Goal: Information Seeking & Learning: Learn about a topic

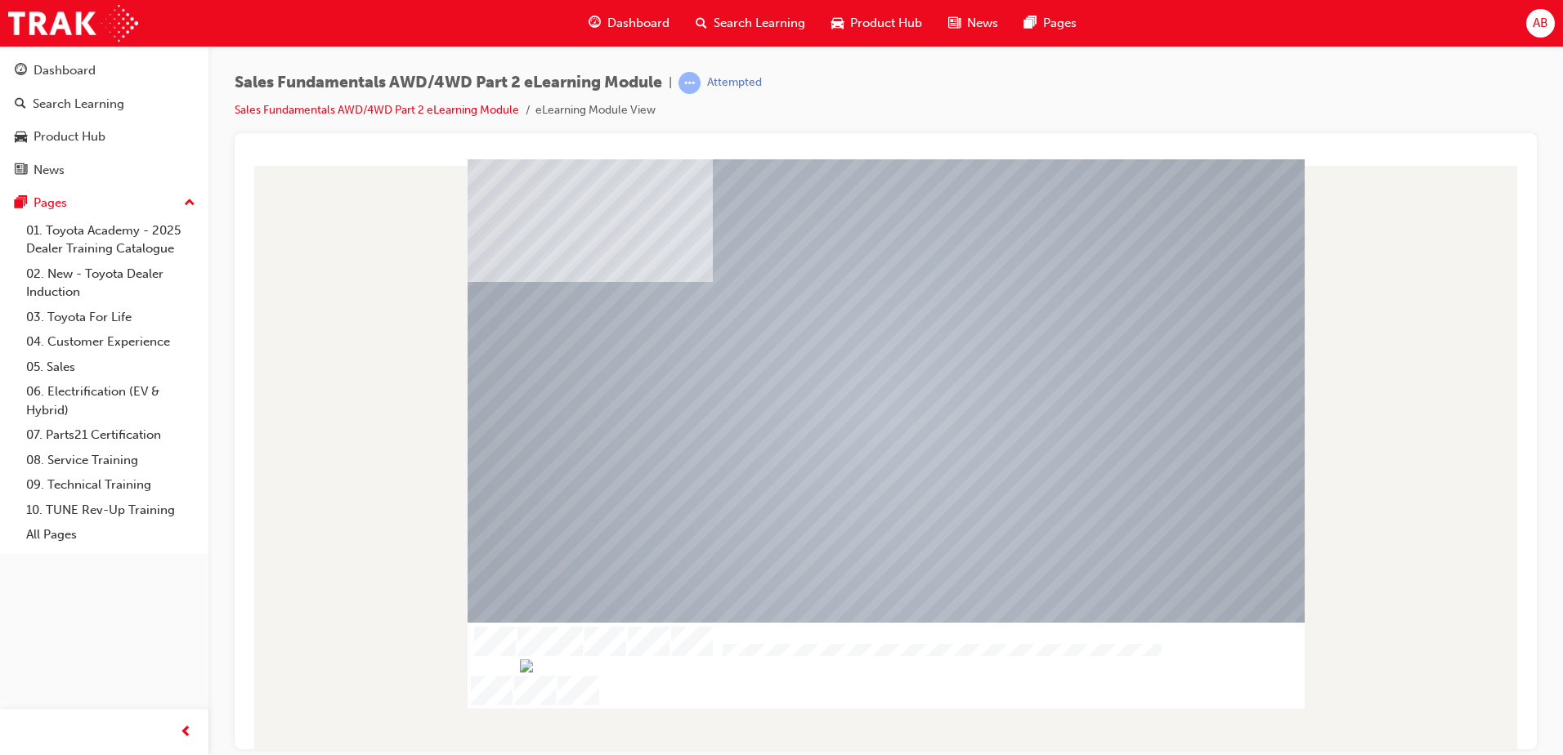
click at [771, 672] on img "Progress, Slide 1 of 12" at bounding box center [912, 665] width 784 height 13
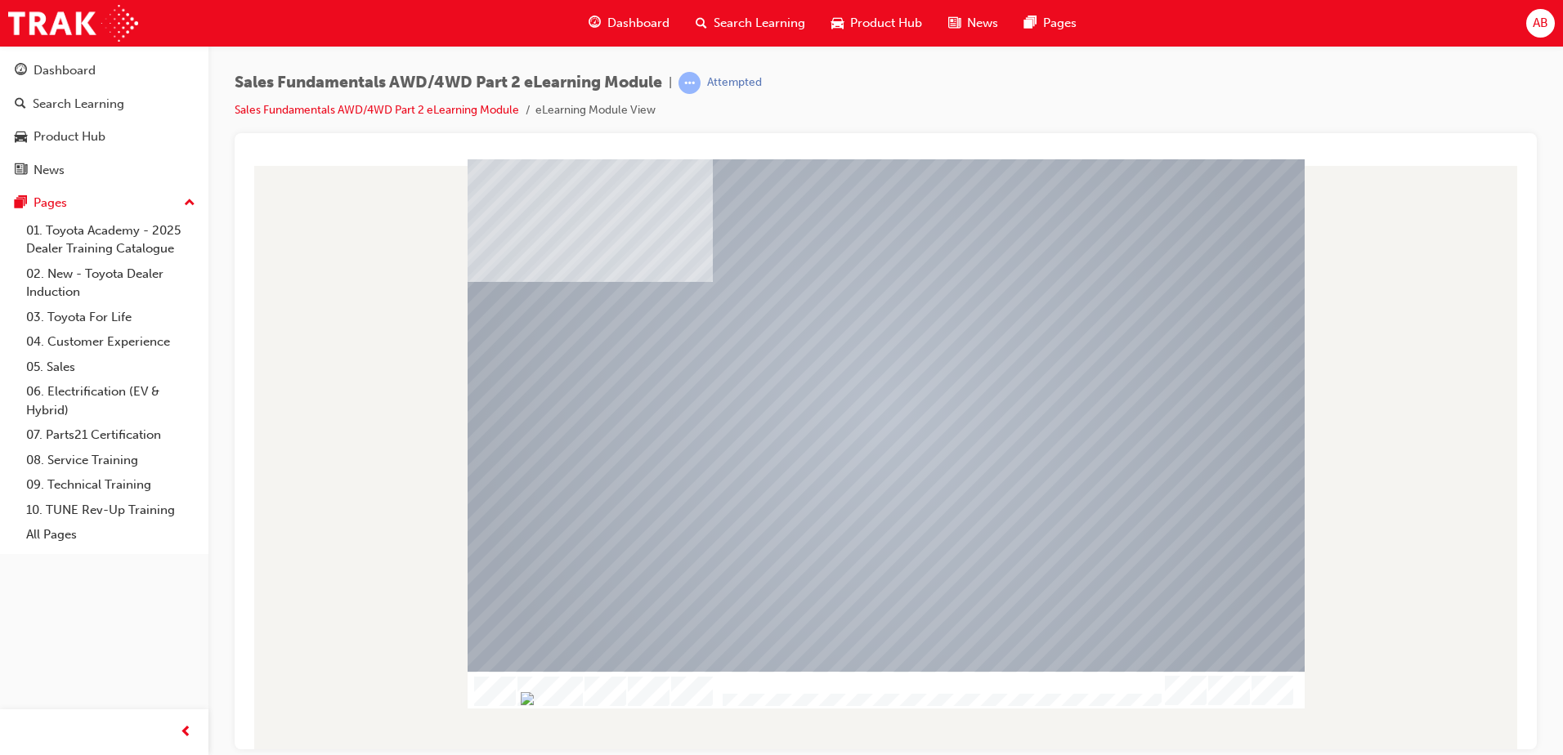
click at [770, 693] on div at bounding box center [940, 700] width 444 height 14
click at [531, 698] on img "Progress, Slide 1 of 12" at bounding box center [524, 697] width 13 height 13
click at [525, 696] on img "Progress, Slide 1 of 12" at bounding box center [518, 697] width 13 height 13
click at [518, 695] on img "Progress, Slide 1 of 12" at bounding box center [511, 697] width 13 height 13
click at [546, 710] on div "Table Of Contents Exit Slide Title No Matches Found Welcome Content Conclusion …" at bounding box center [886, 454] width 1276 height 590
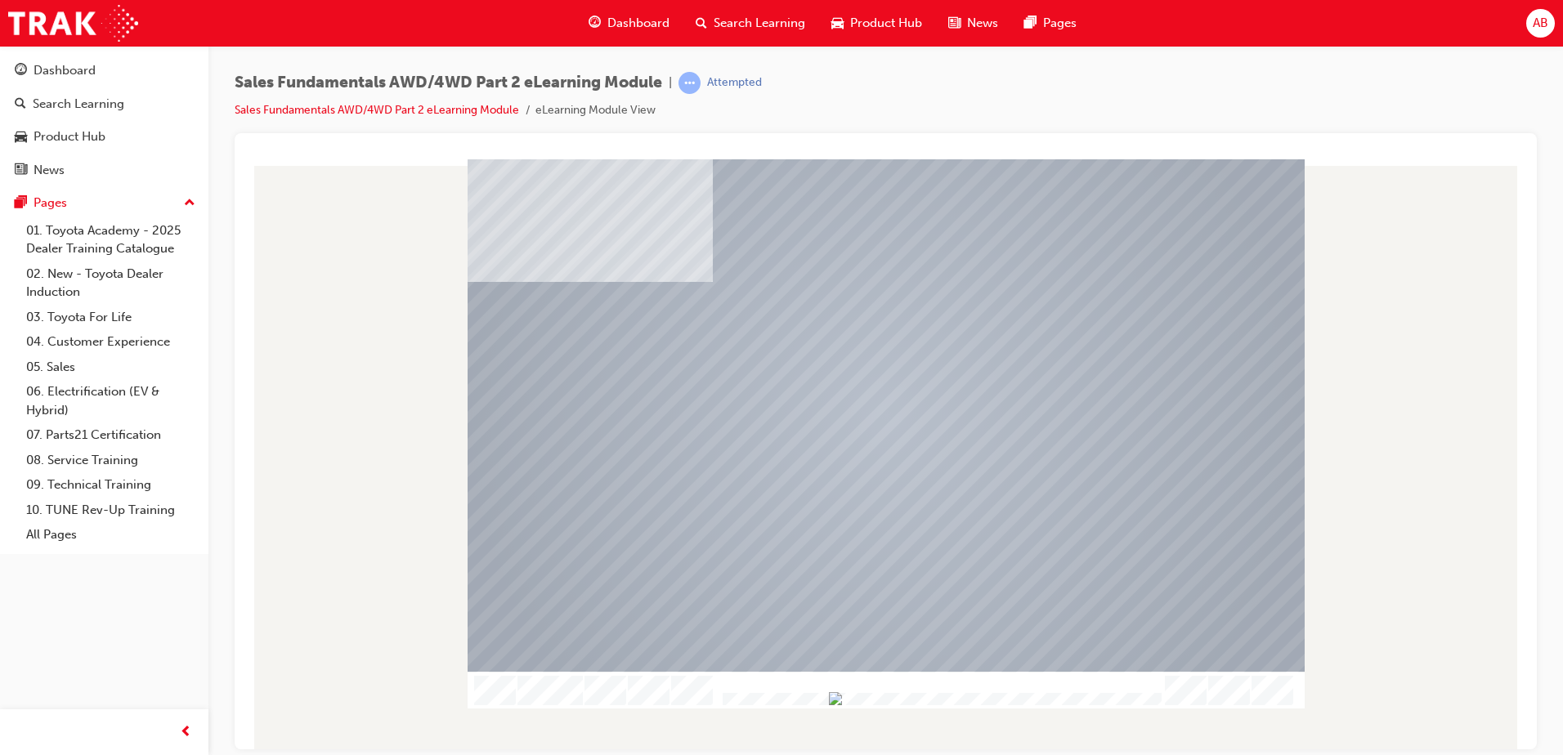
click at [842, 697] on img "Progress, Slide 1 of 12" at bounding box center [835, 697] width 13 height 13
click at [875, 695] on img "Progress, Slide 1 of 12" at bounding box center [868, 697] width 13 height 13
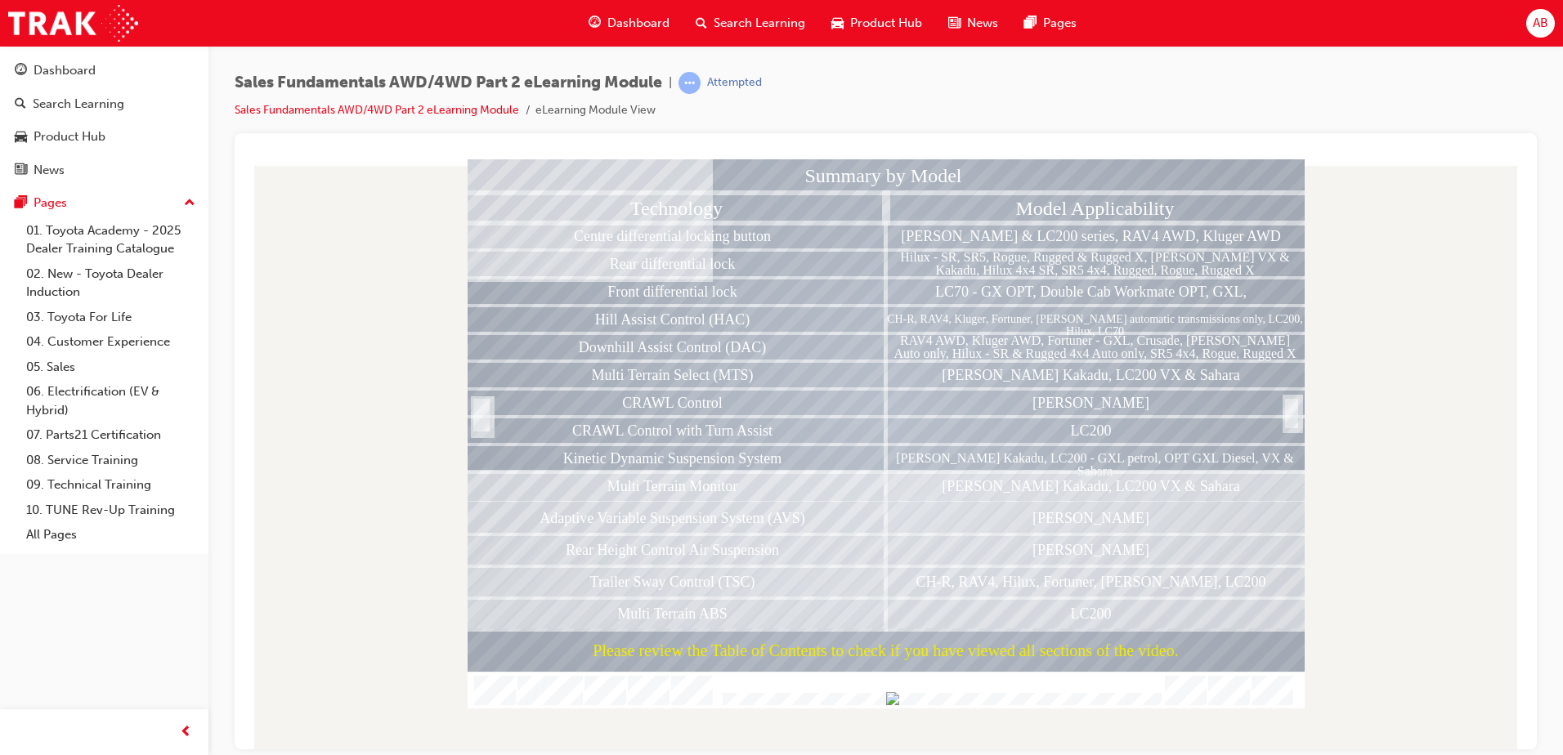
click at [1294, 414] on div at bounding box center [1291, 431] width 16 height 35
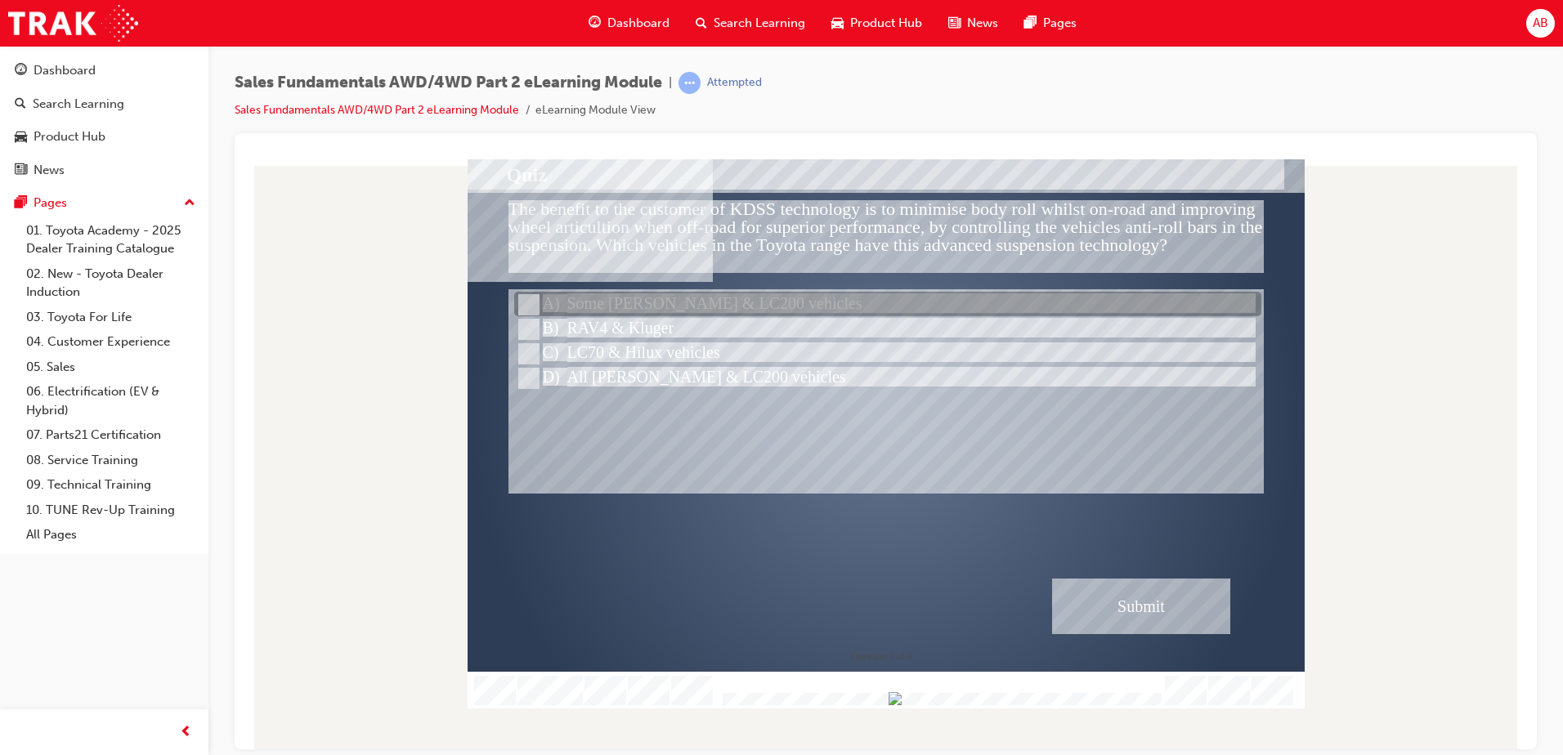
click at [534, 299] on input "Some Prado & LC200 vehicles" at bounding box center [527, 305] width 18 height 18
radio input "true"
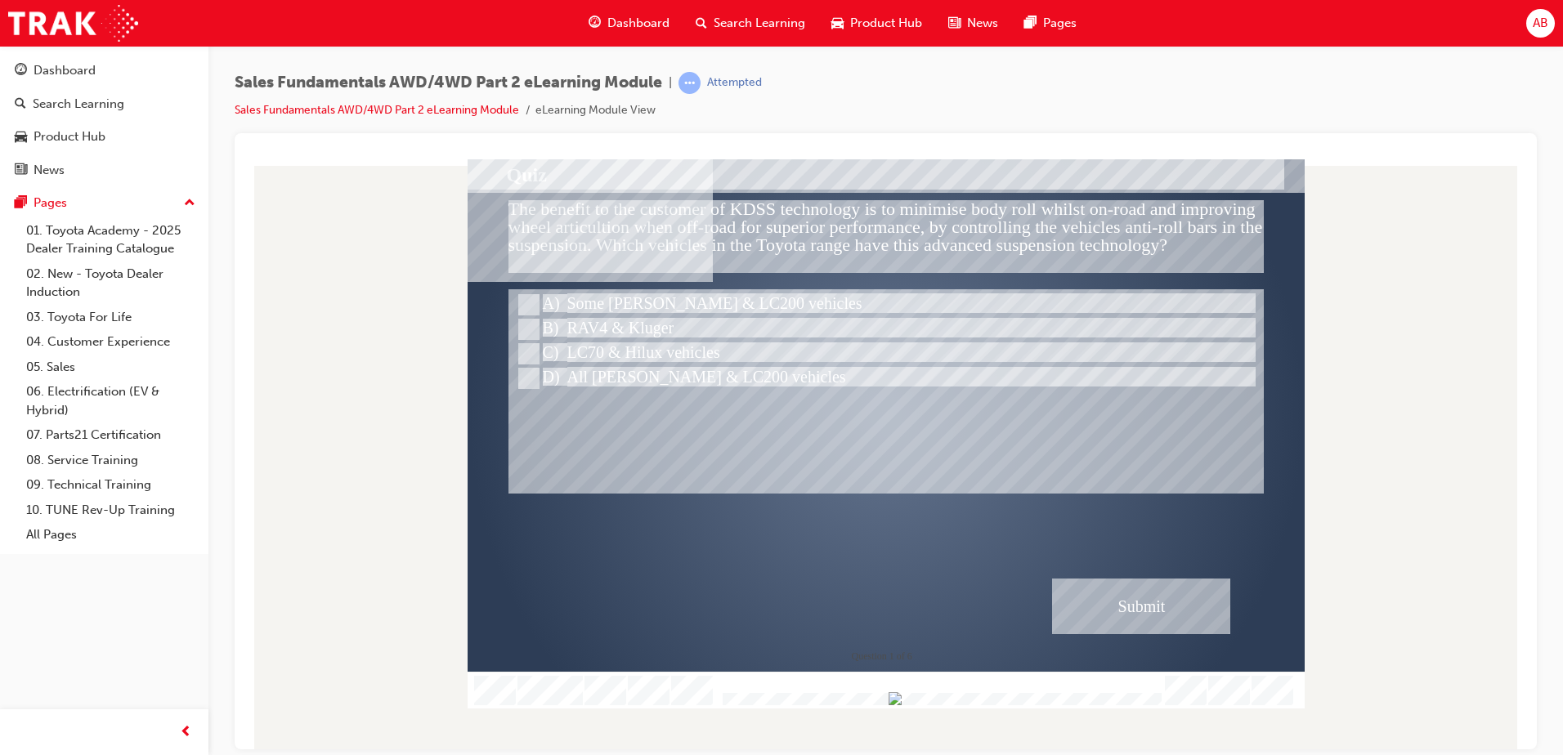
click at [1111, 606] on div "Submit" at bounding box center [1141, 606] width 178 height 56
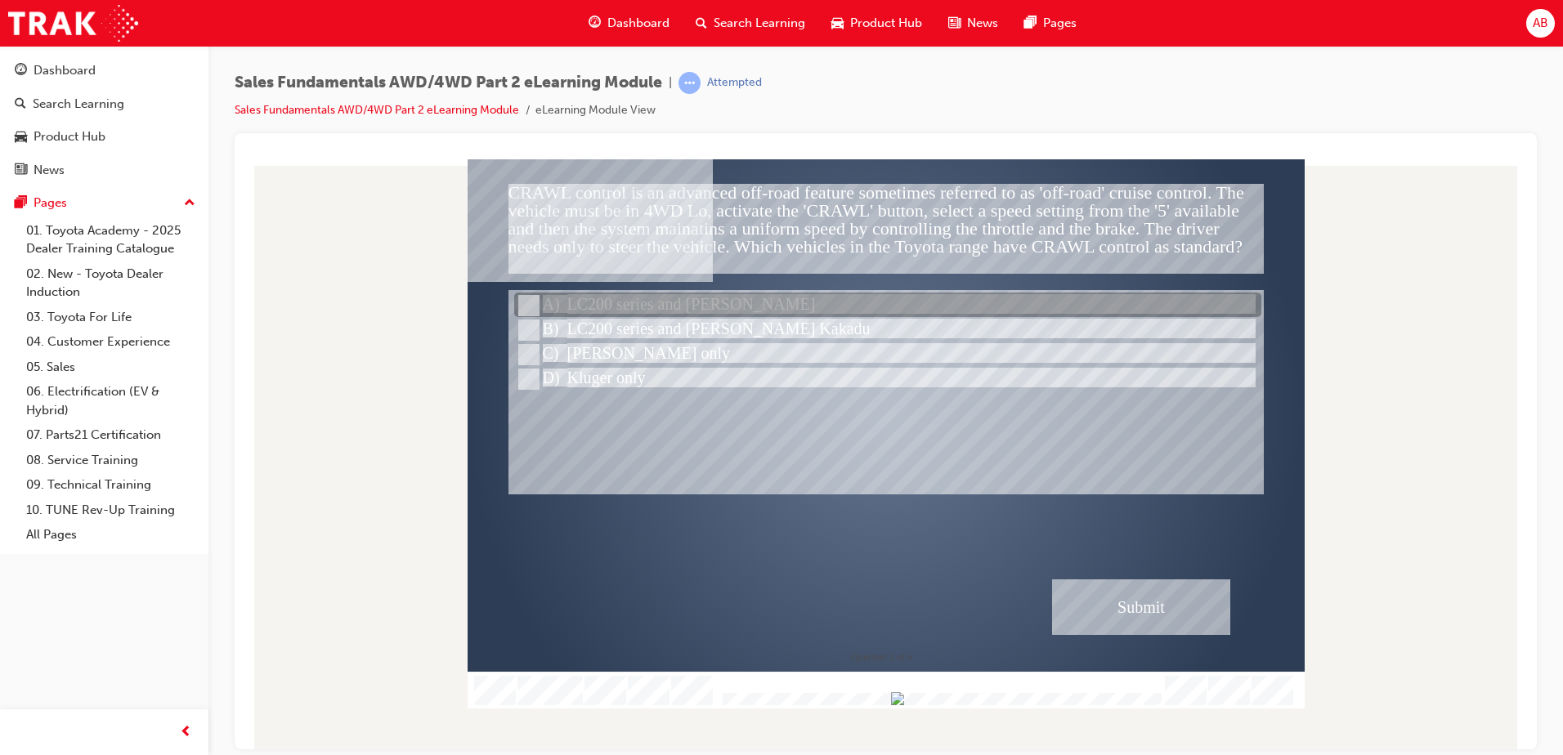
click at [531, 302] on input "LC200 series and Prado" at bounding box center [527, 306] width 18 height 18
radio input "true"
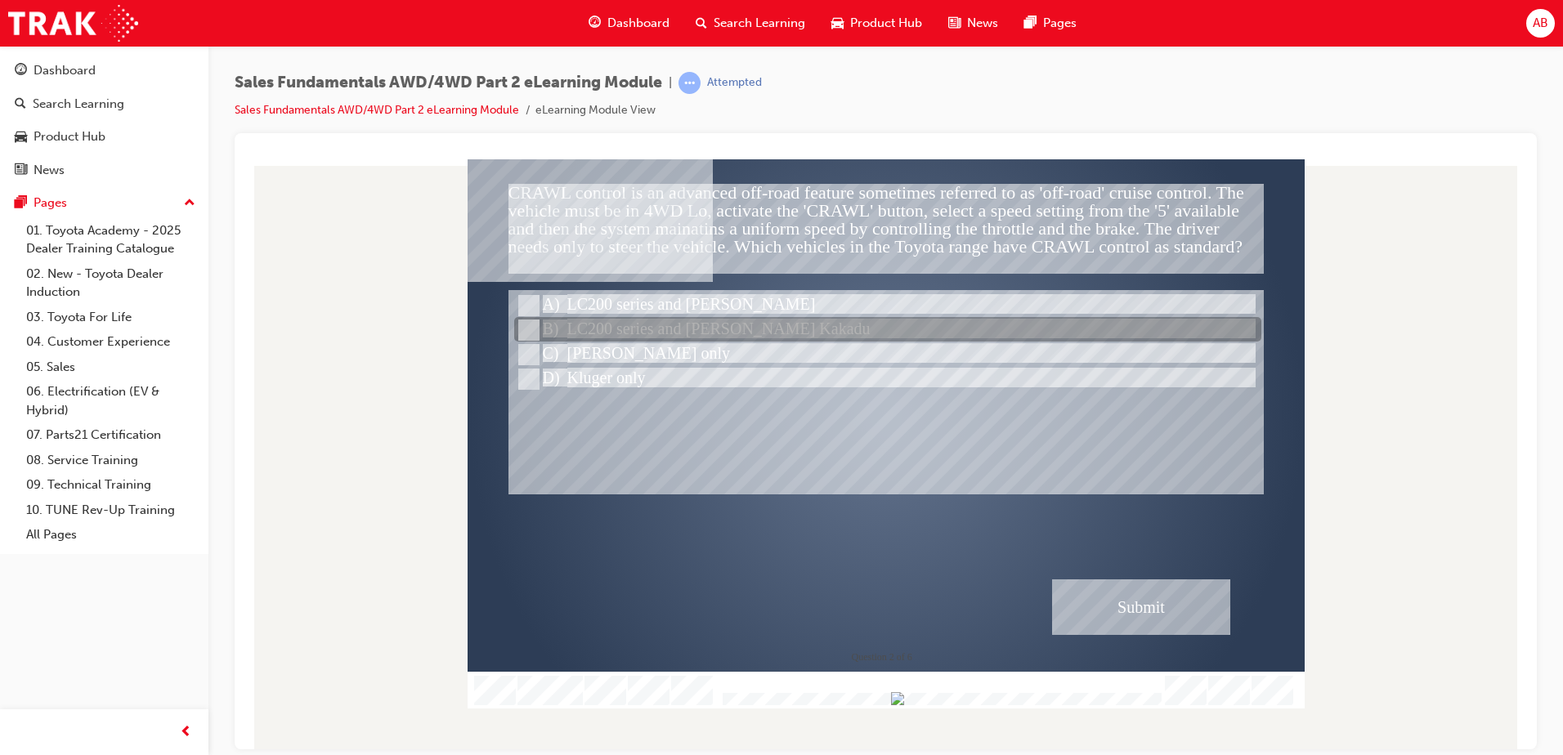
click at [531, 326] on input "LC200 series and Prado Kakadu" at bounding box center [527, 330] width 18 height 18
radio input "true"
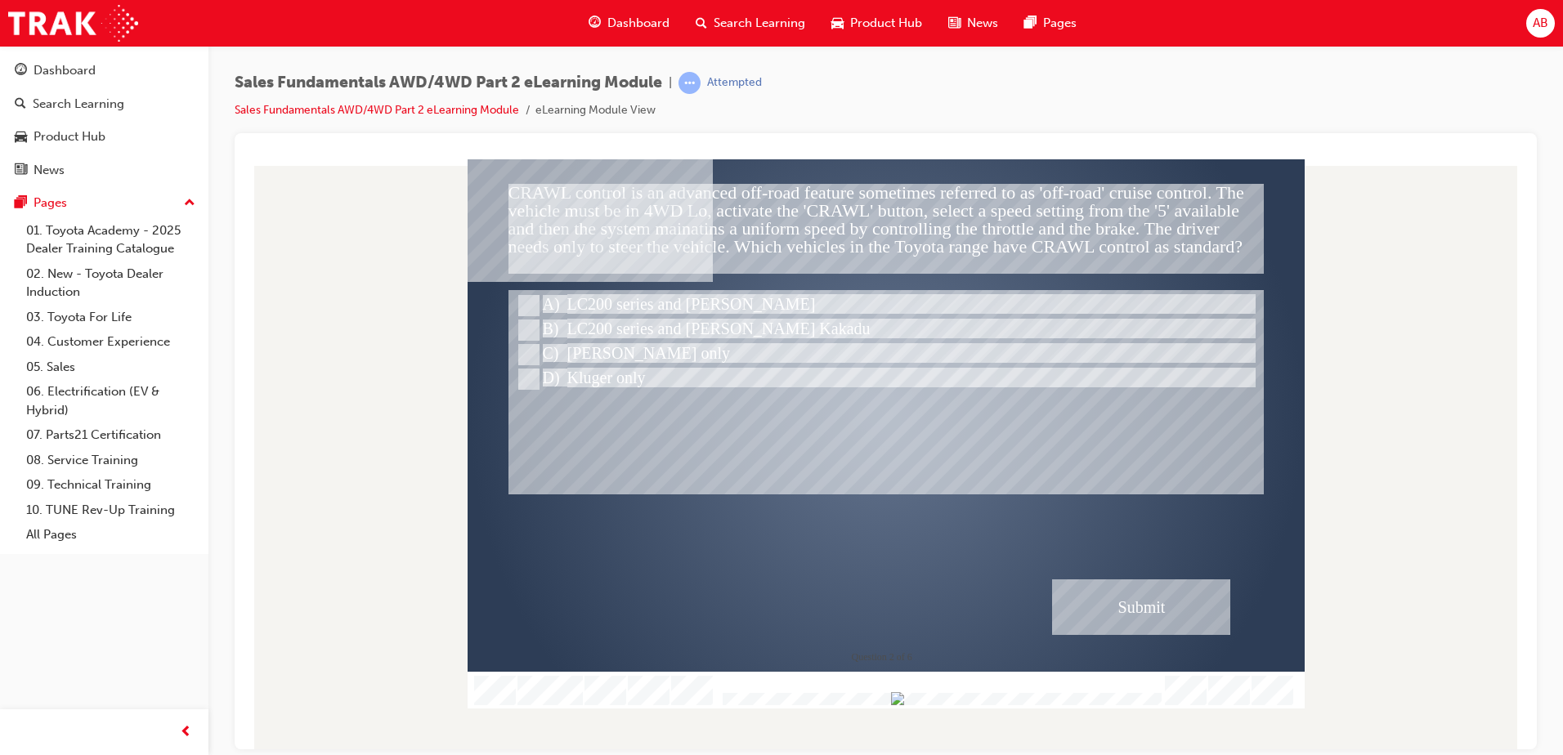
click at [1106, 592] on div "Submit" at bounding box center [1141, 607] width 178 height 56
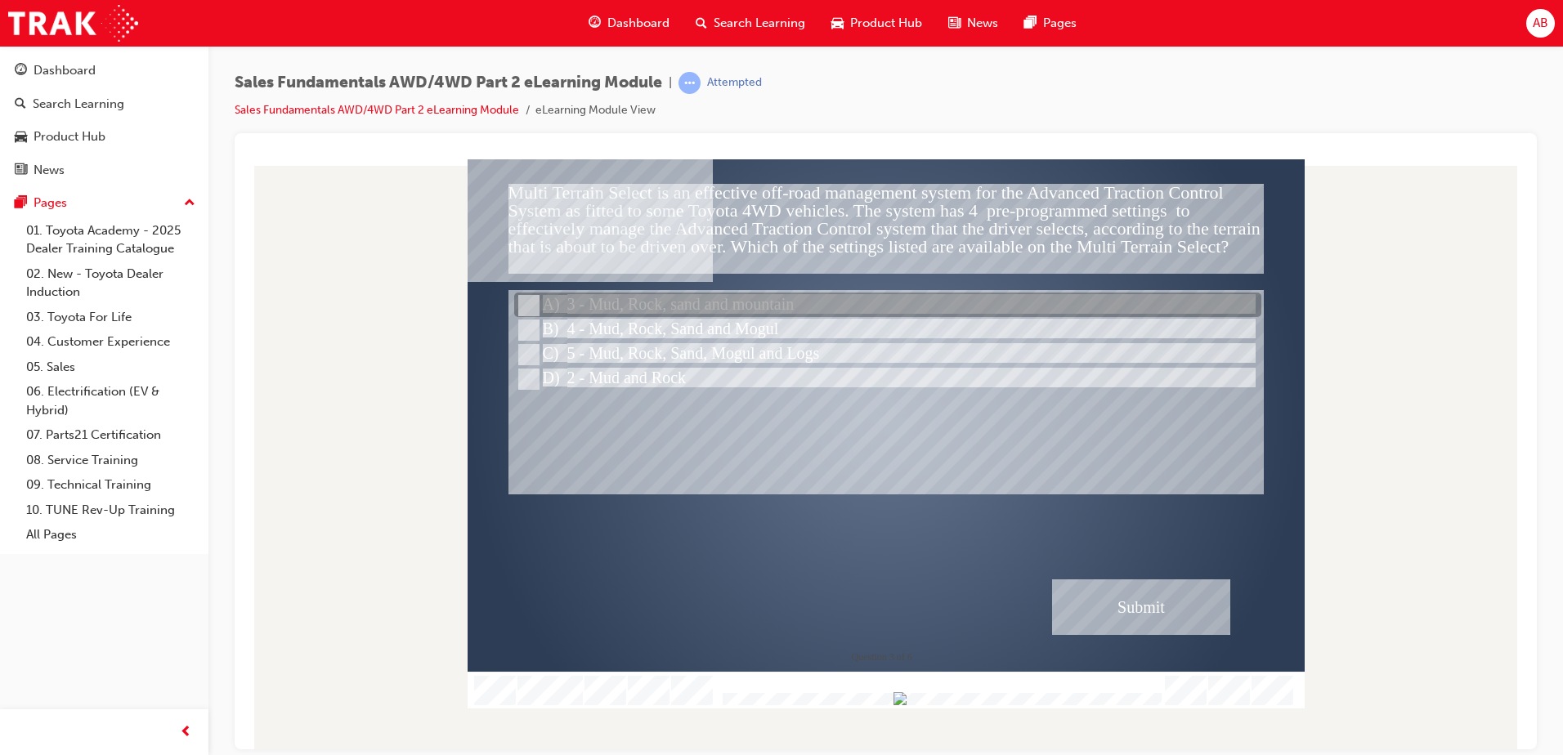
drag, startPoint x: 521, startPoint y: 306, endPoint x: 613, endPoint y: 383, distance: 119.5
click at [523, 306] on input "3 - Mud, Rock, sand and mountain" at bounding box center [527, 306] width 18 height 18
radio input "true"
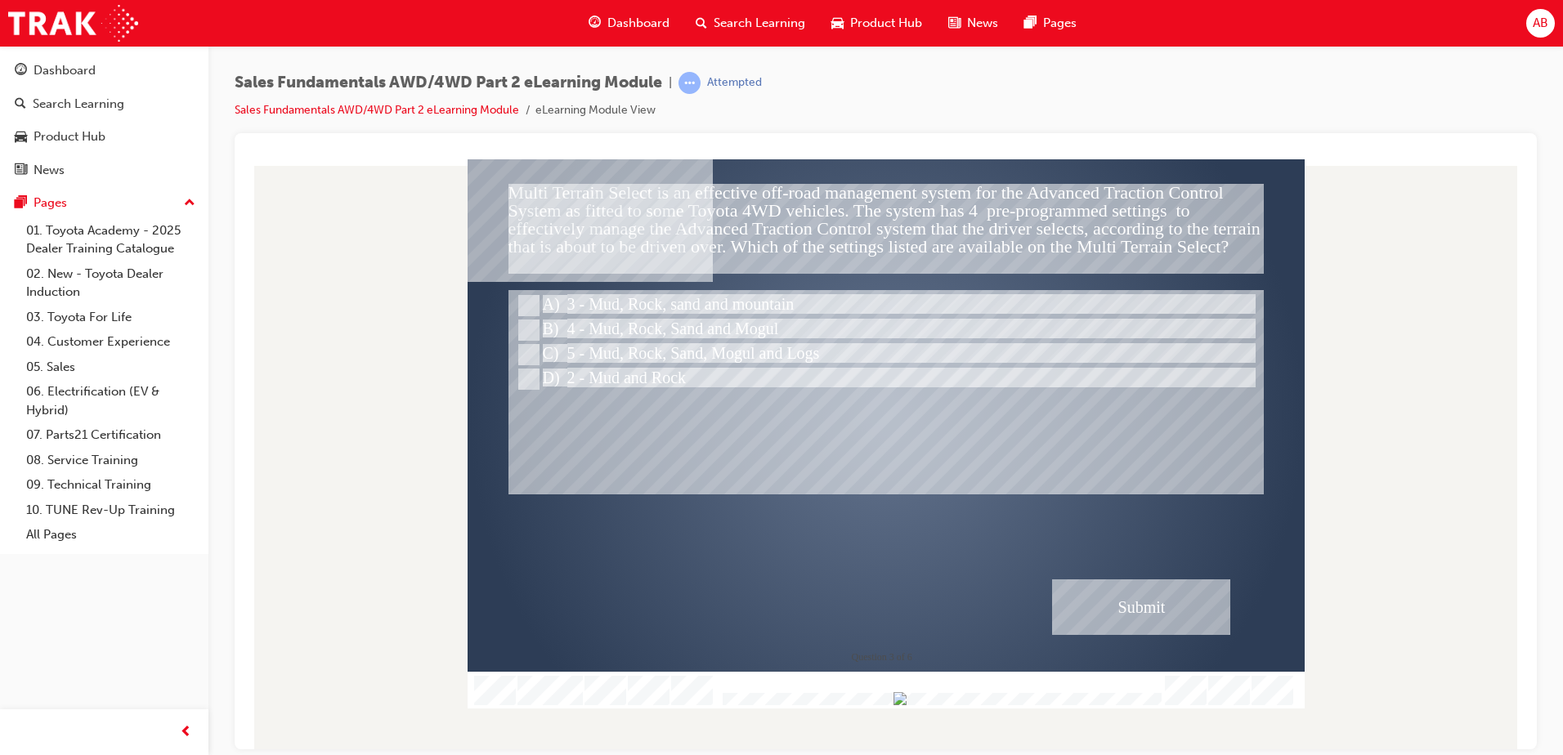
click at [1105, 582] on div "Submit" at bounding box center [1141, 607] width 178 height 56
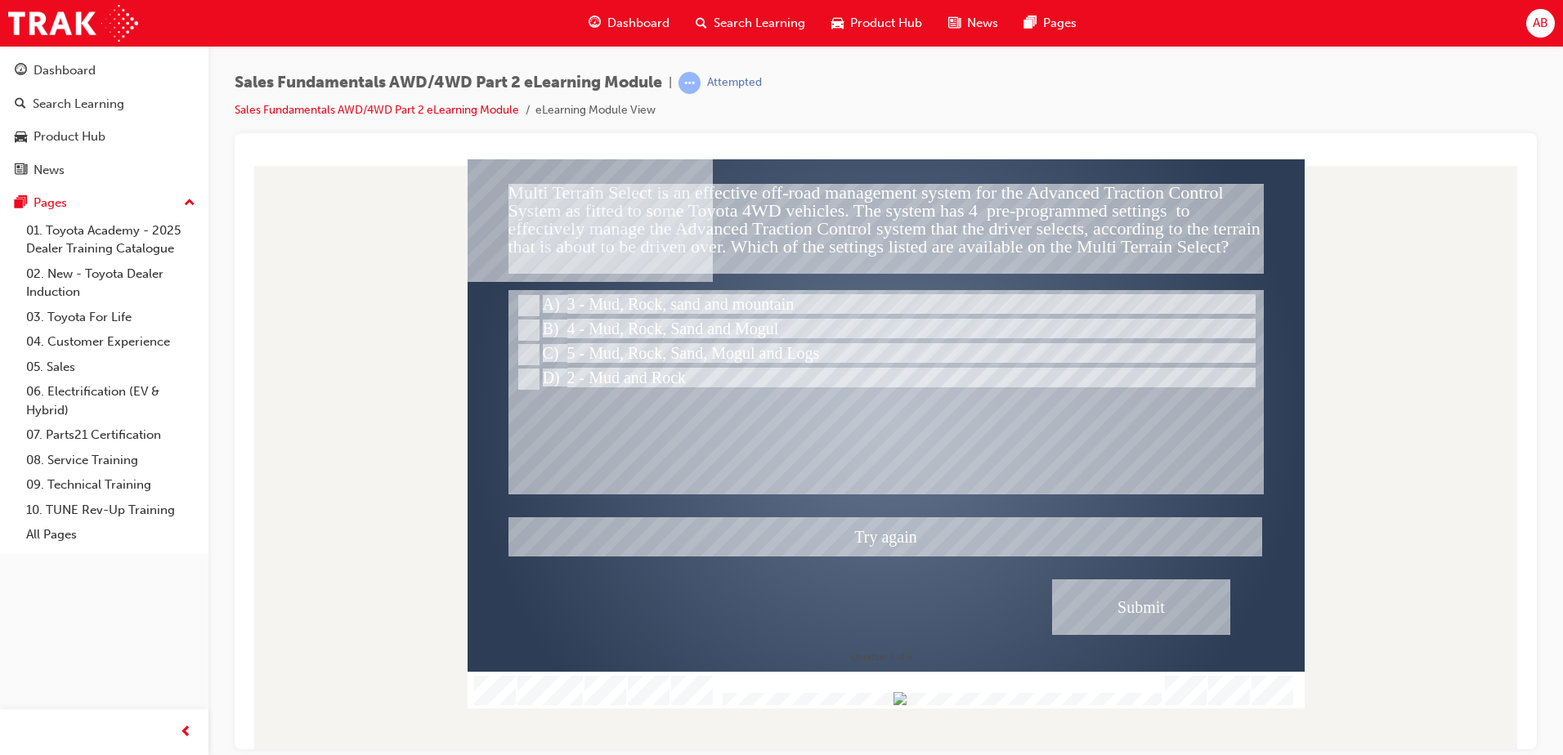
click at [533, 376] on div at bounding box center [885, 433] width 837 height 549
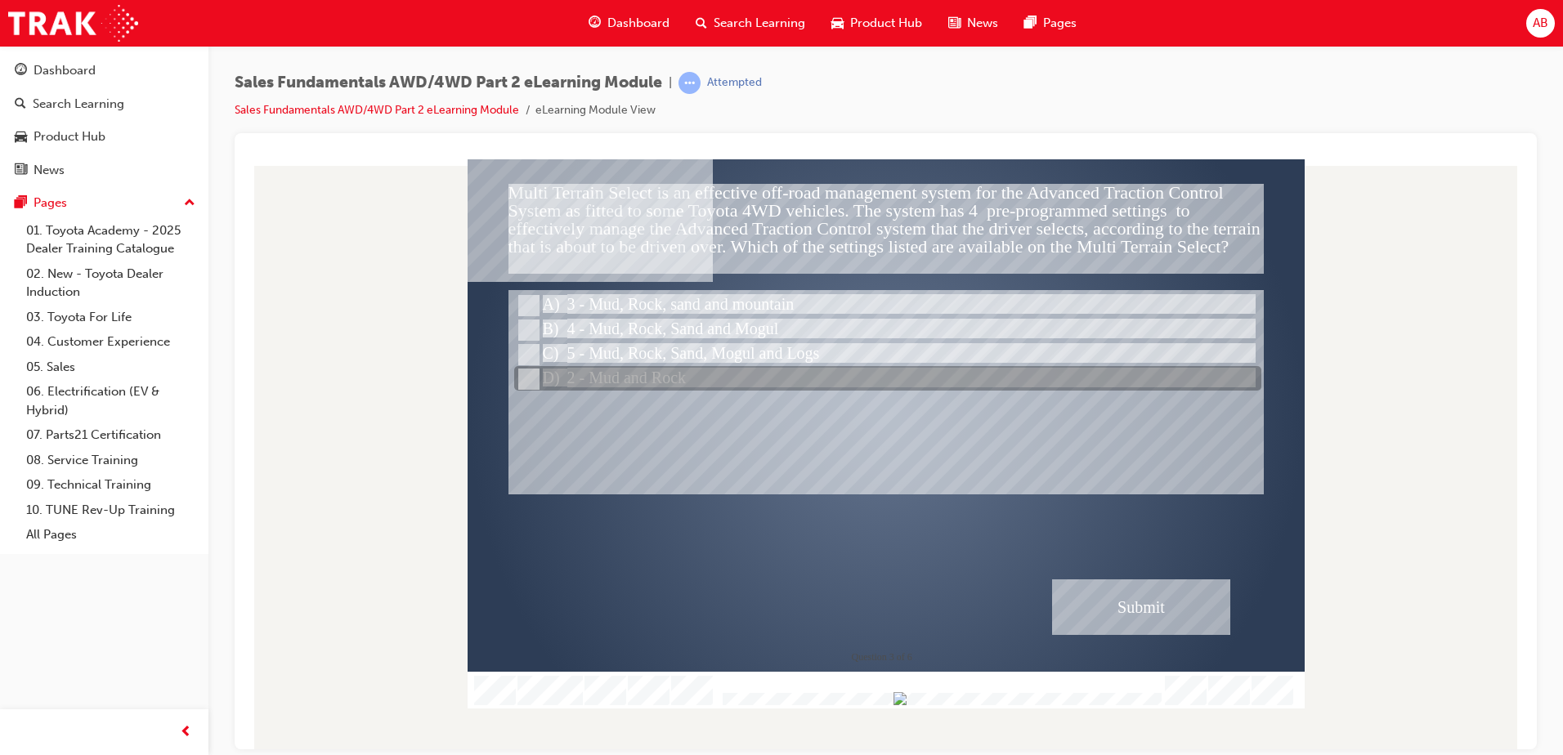
click at [530, 374] on input "2 - Mud and Rock" at bounding box center [527, 379] width 18 height 18
radio input "true"
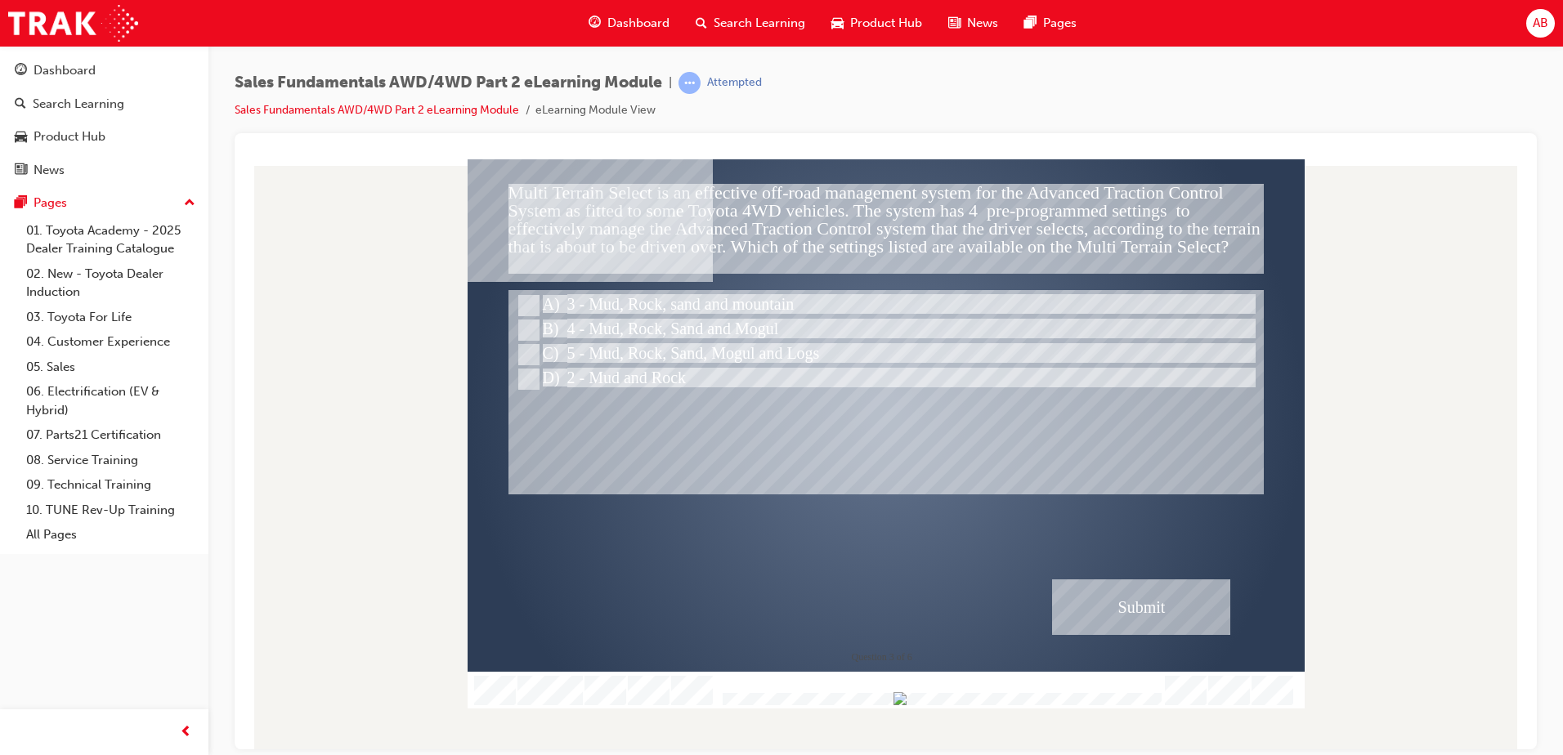
click at [1127, 585] on div "Submit" at bounding box center [1141, 607] width 178 height 56
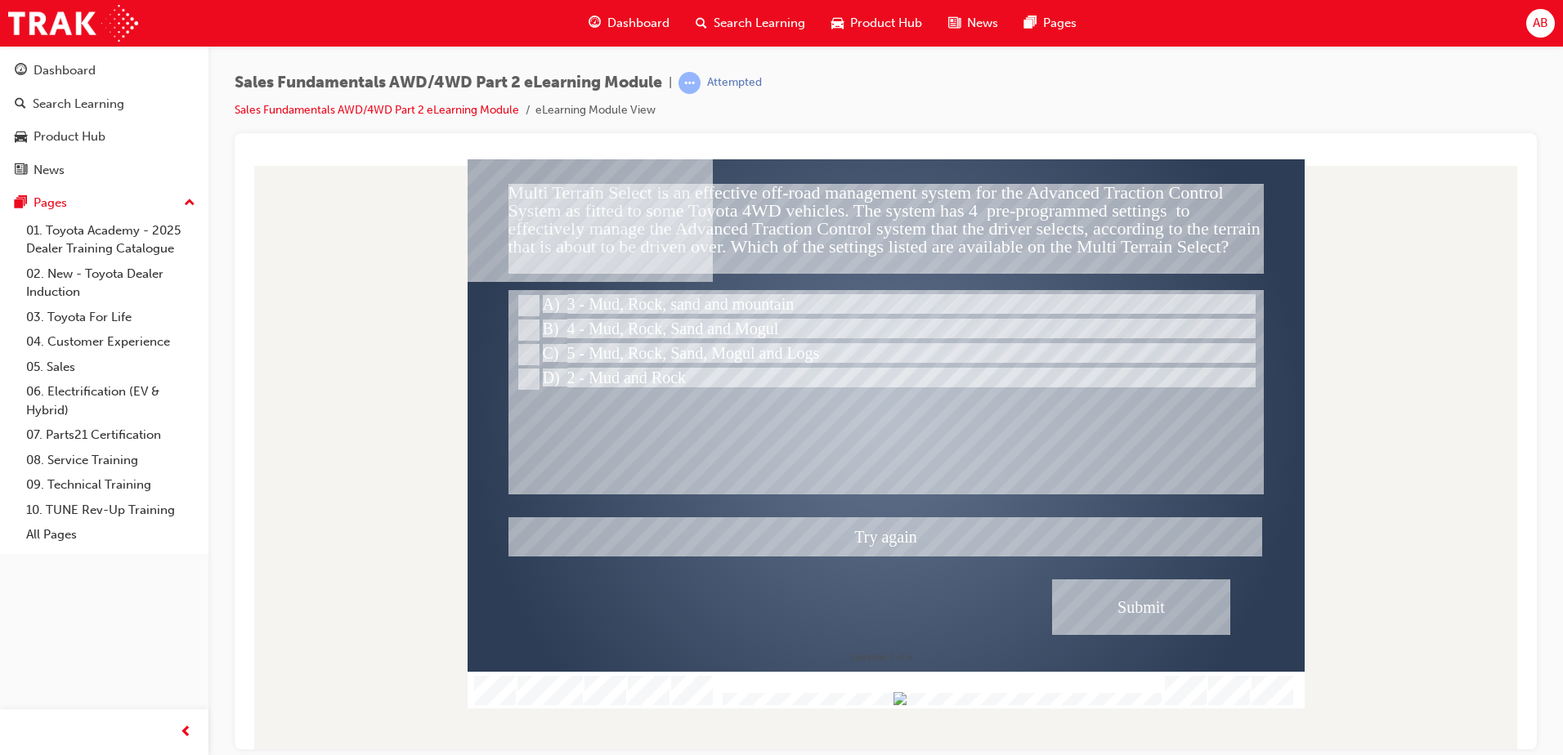
click at [525, 324] on div at bounding box center [885, 433] width 837 height 549
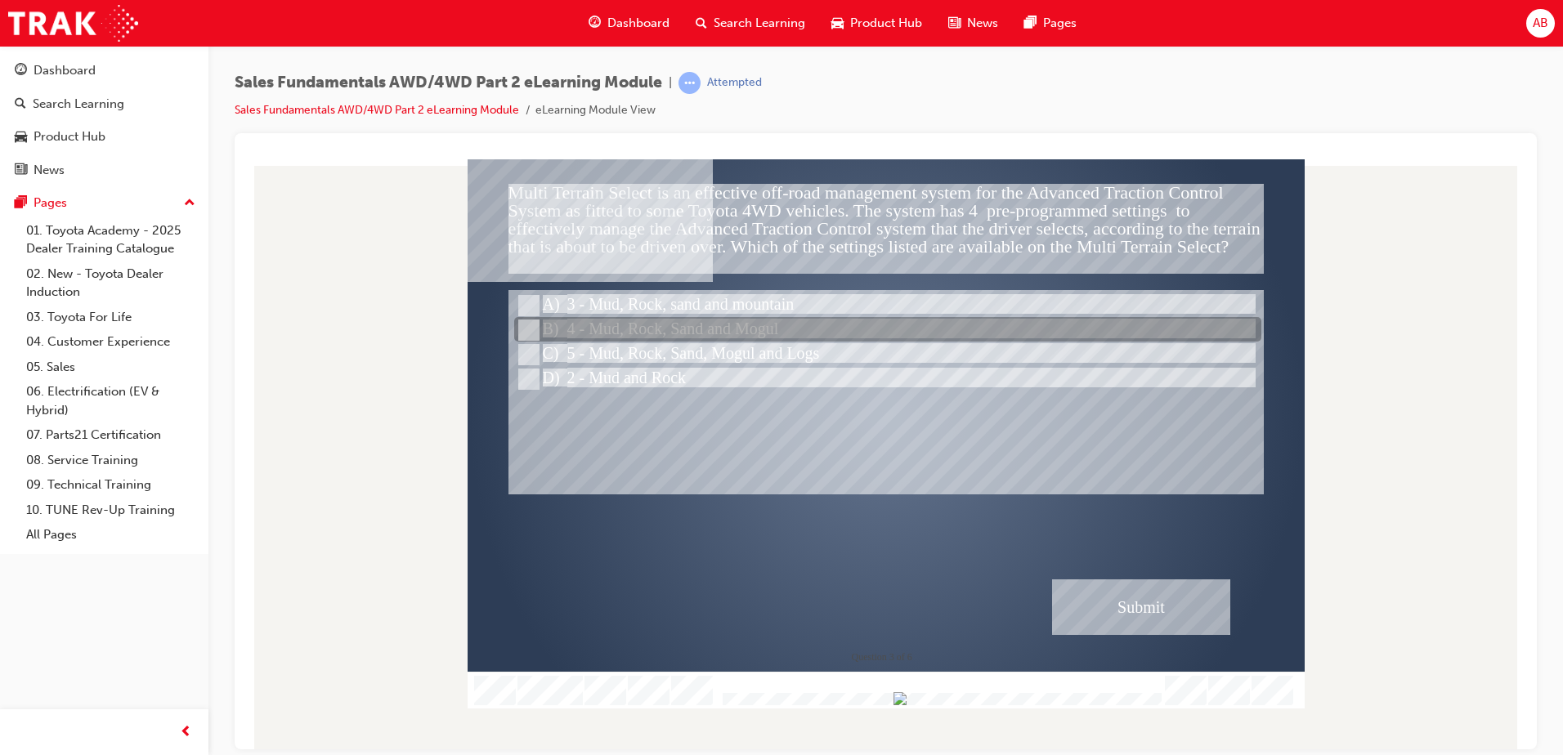
click at [537, 329] on div at bounding box center [887, 330] width 747 height 25
radio input "true"
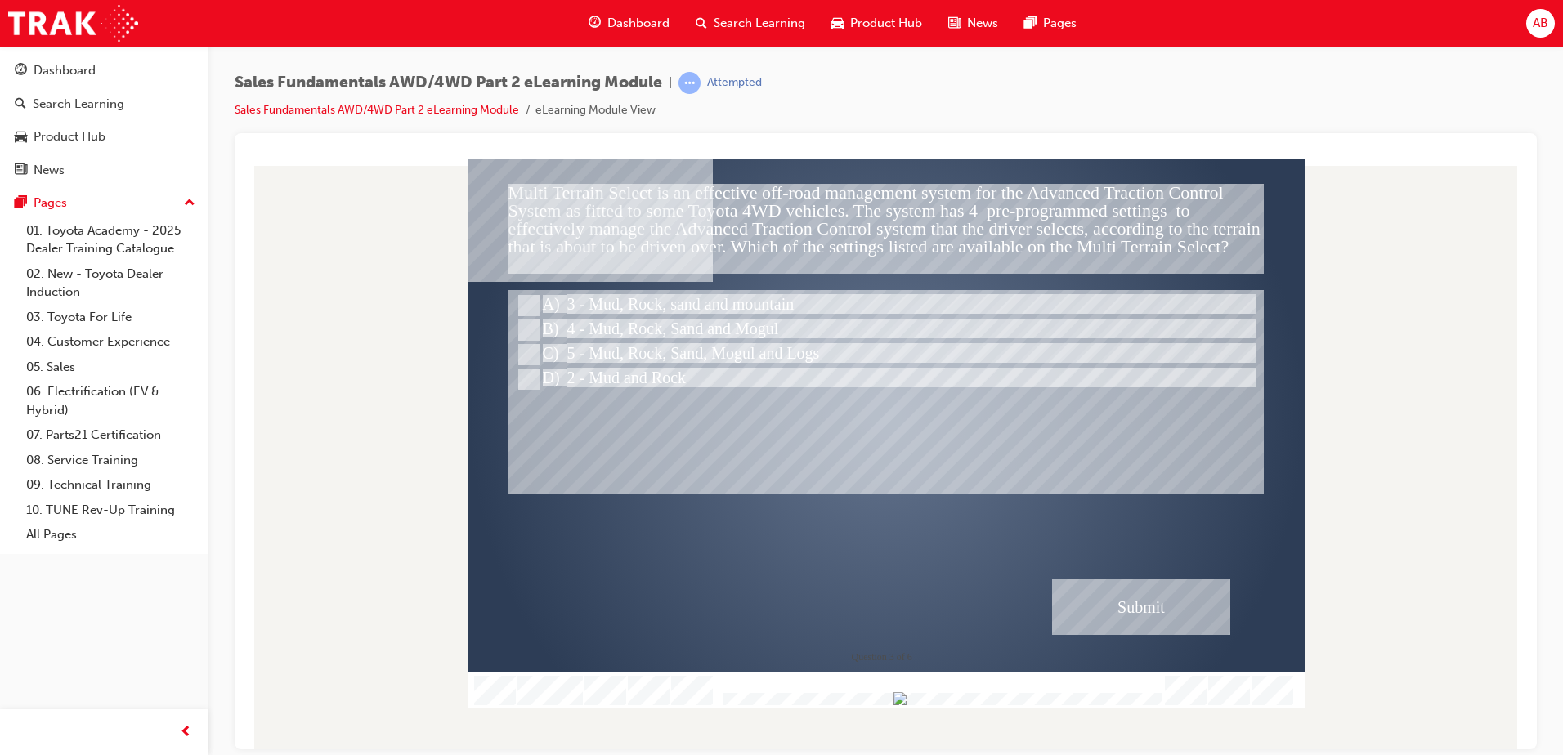
drag, startPoint x: 1241, startPoint y: 619, endPoint x: 1250, endPoint y: 621, distance: 9.1
click at [1246, 620] on div "" at bounding box center [885, 429] width 837 height 512
click at [1196, 608] on div "Submit" at bounding box center [1141, 607] width 178 height 56
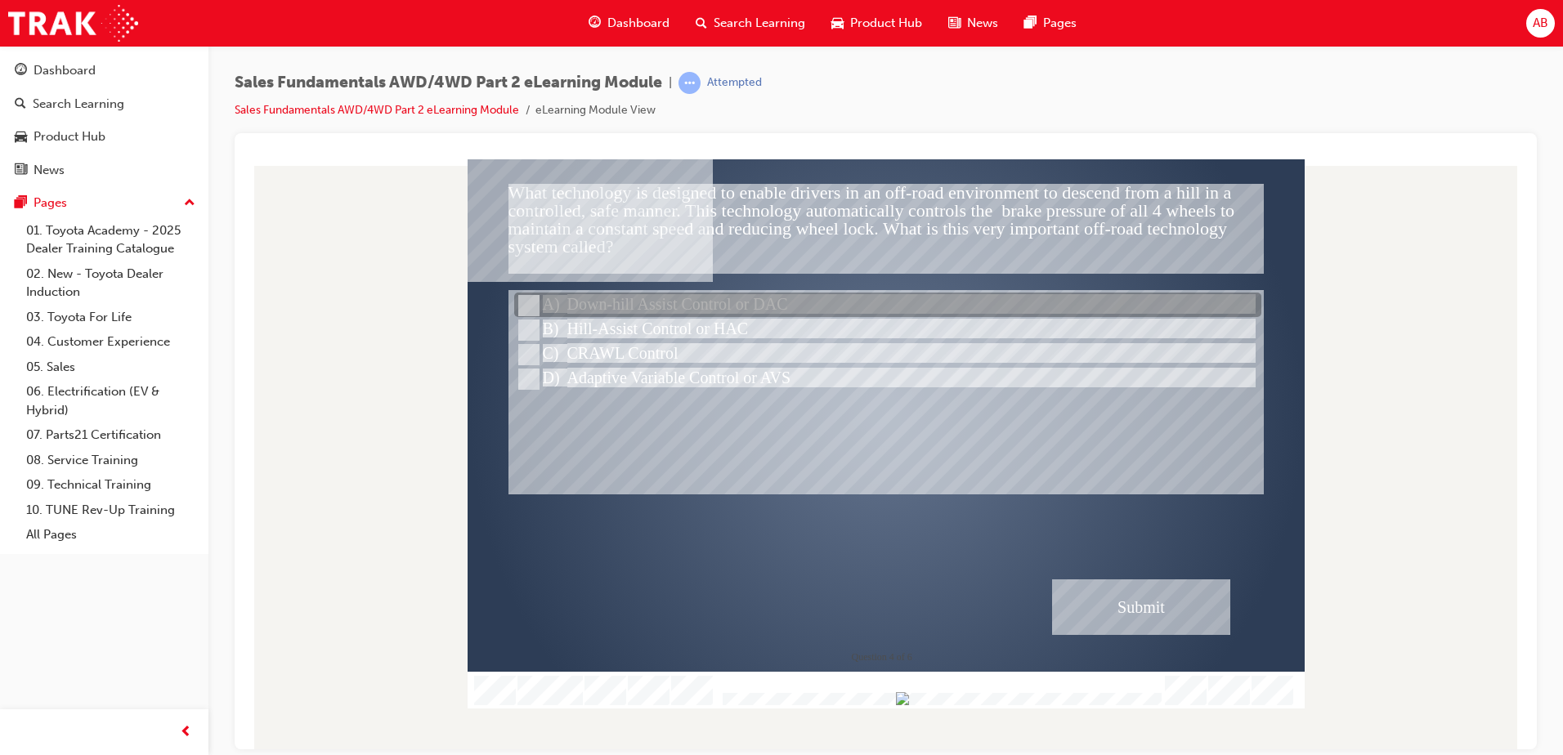
click at [529, 297] on input "Down-hill Assist Control or DAC" at bounding box center [527, 306] width 18 height 18
radio input "true"
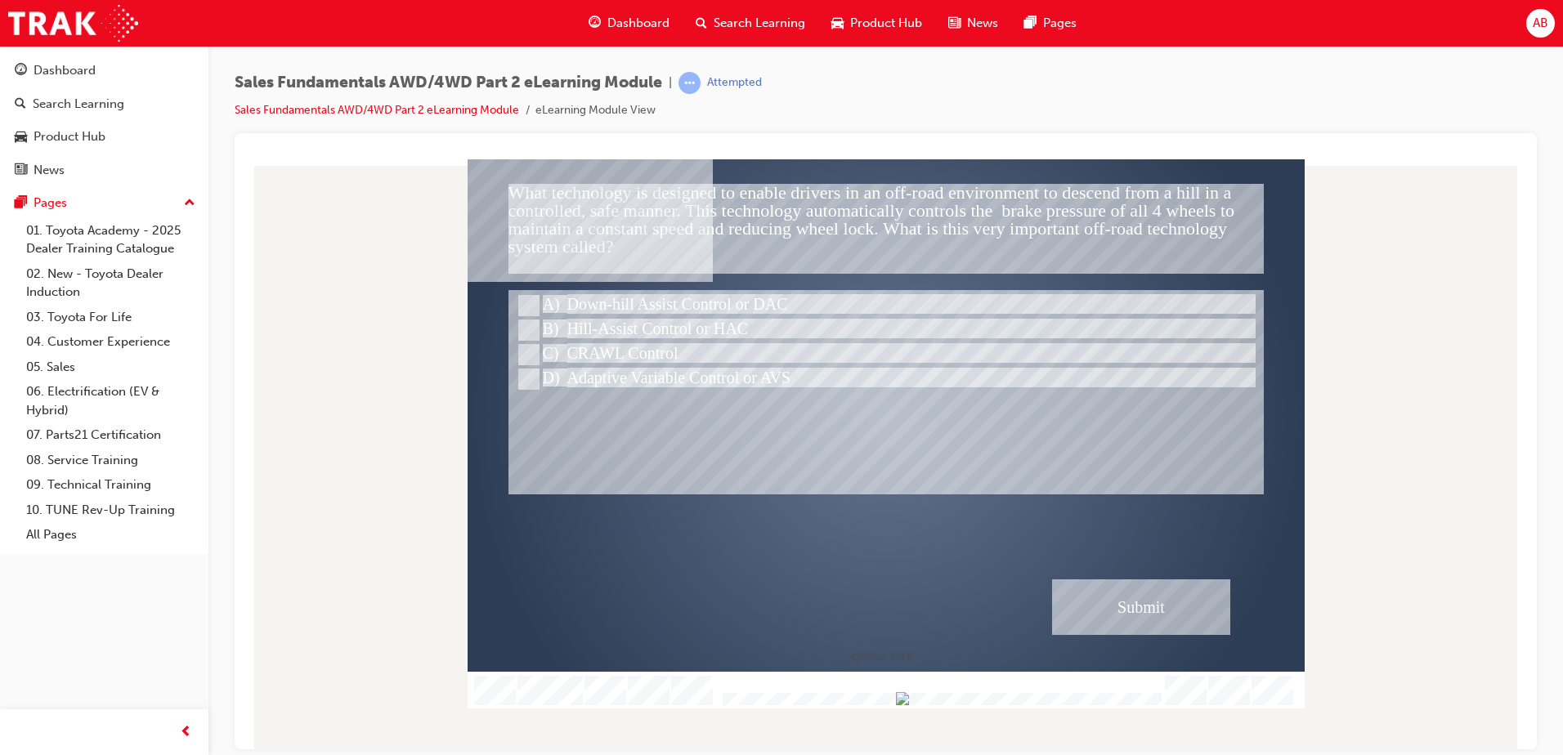
click at [1090, 600] on div "Submit" at bounding box center [1141, 607] width 178 height 56
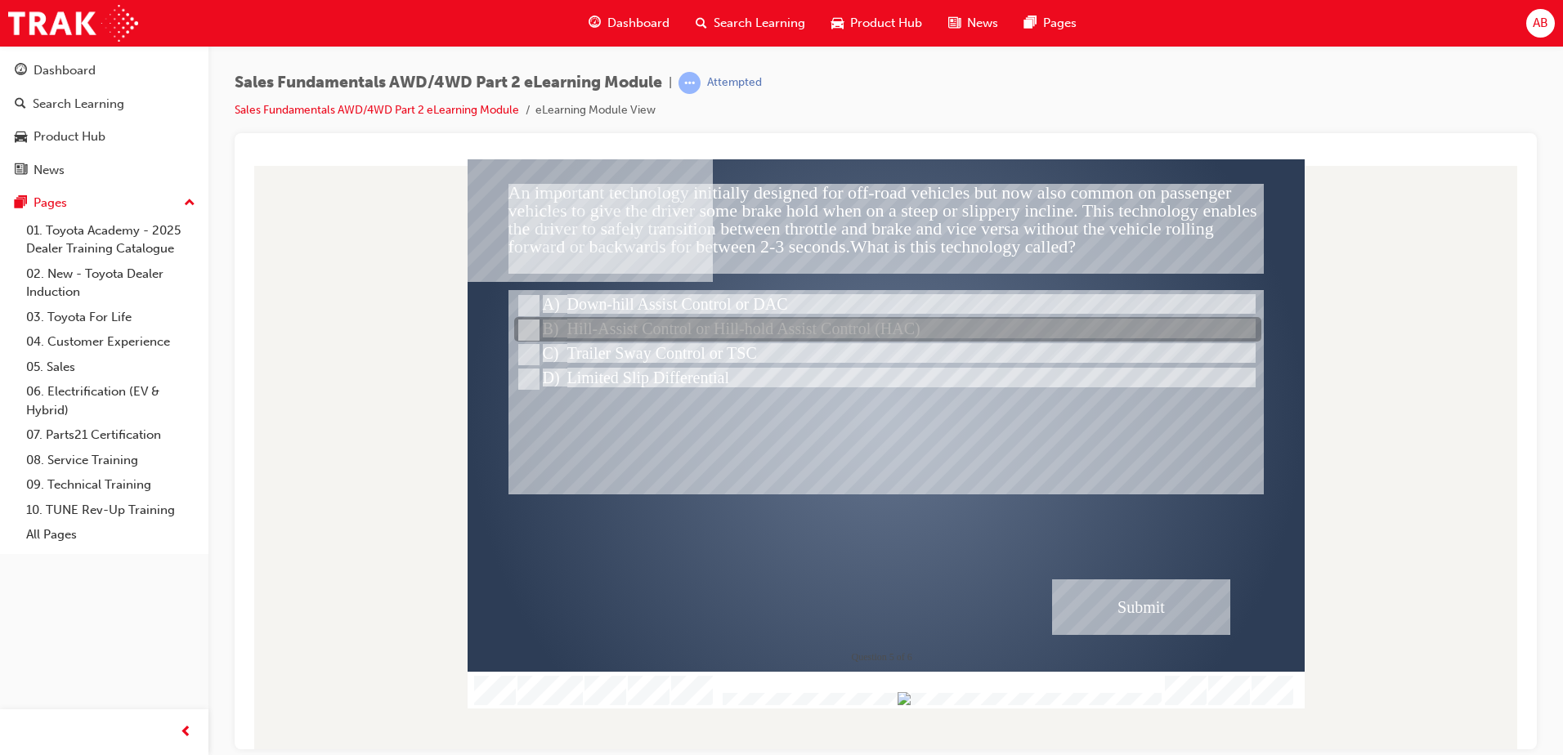
click at [524, 325] on input "Hill-Assist Control or Hill-hold Assist Control (HAC)" at bounding box center [527, 330] width 18 height 18
radio input "true"
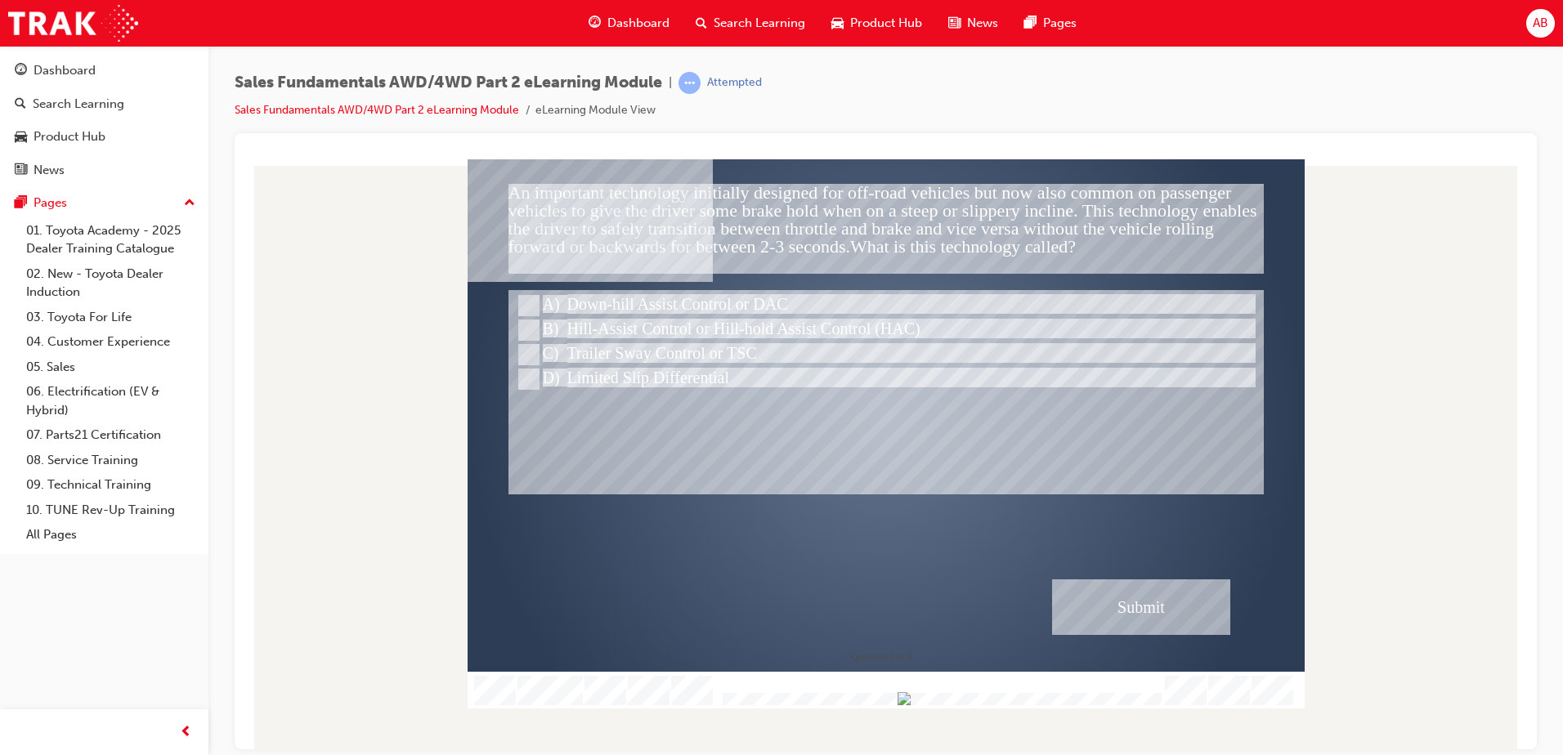
click at [1137, 603] on div "Submit" at bounding box center [1141, 607] width 178 height 56
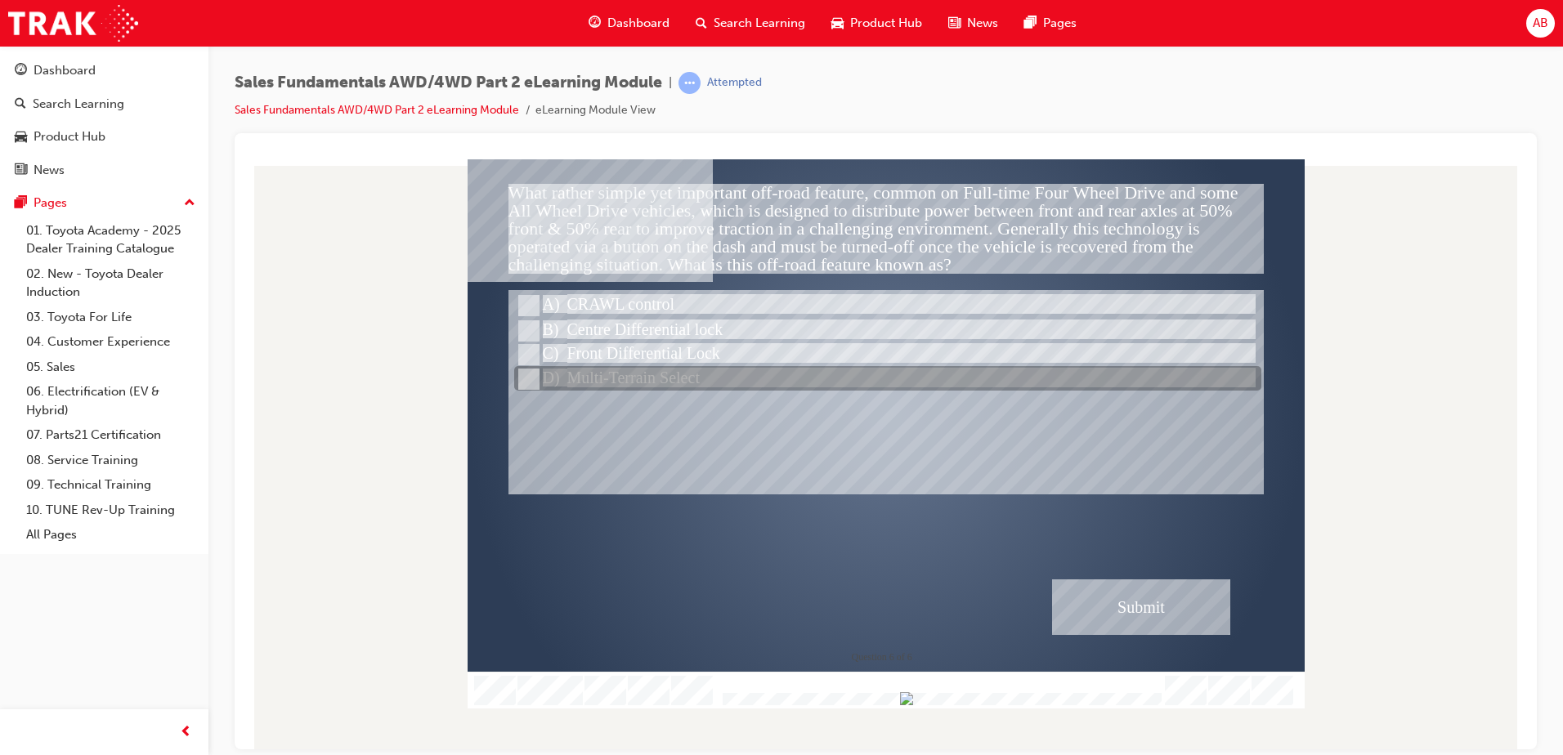
click at [525, 375] on input "Multi-Terrain Select" at bounding box center [527, 379] width 18 height 18
radio input "true"
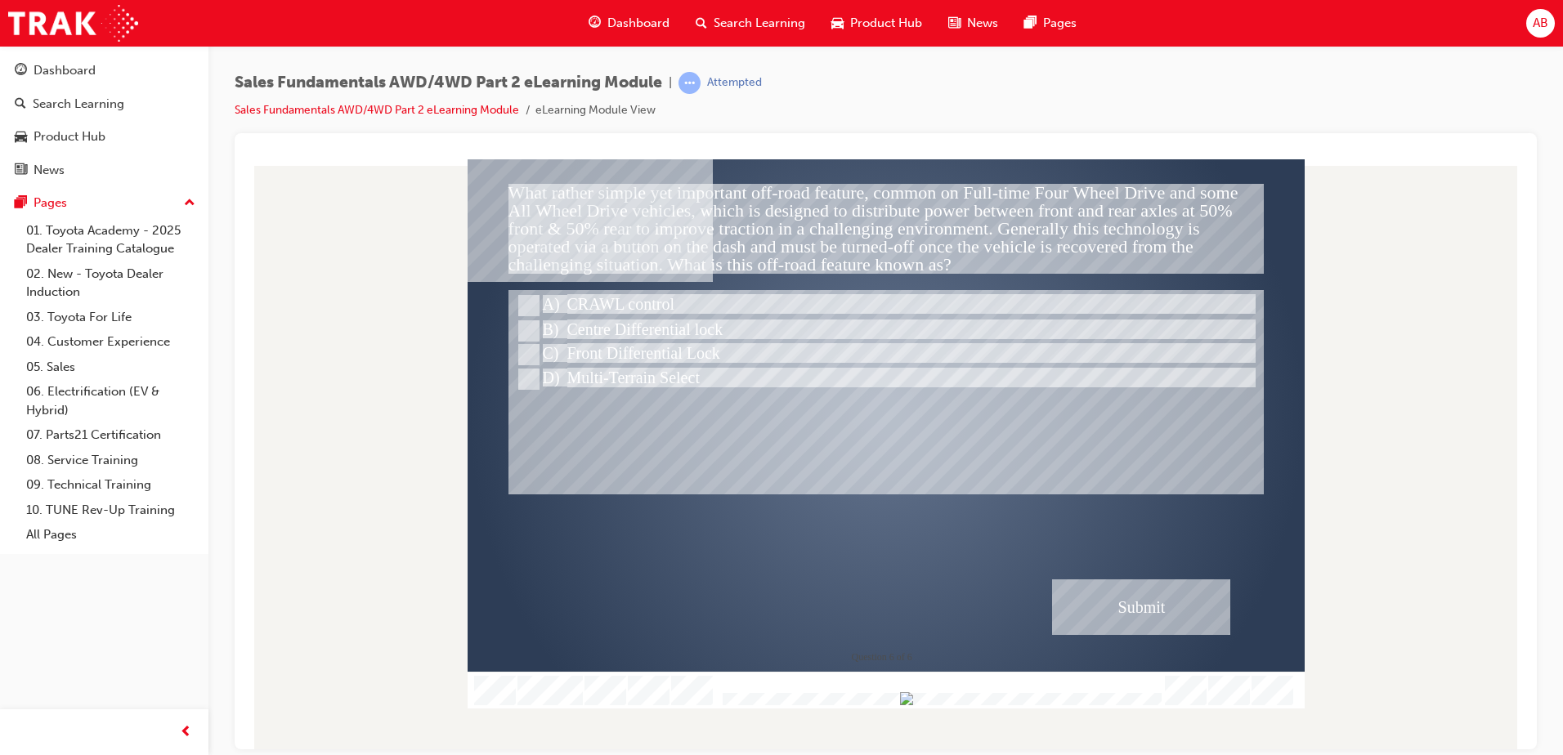
click at [1168, 619] on div "Submit" at bounding box center [1141, 607] width 178 height 56
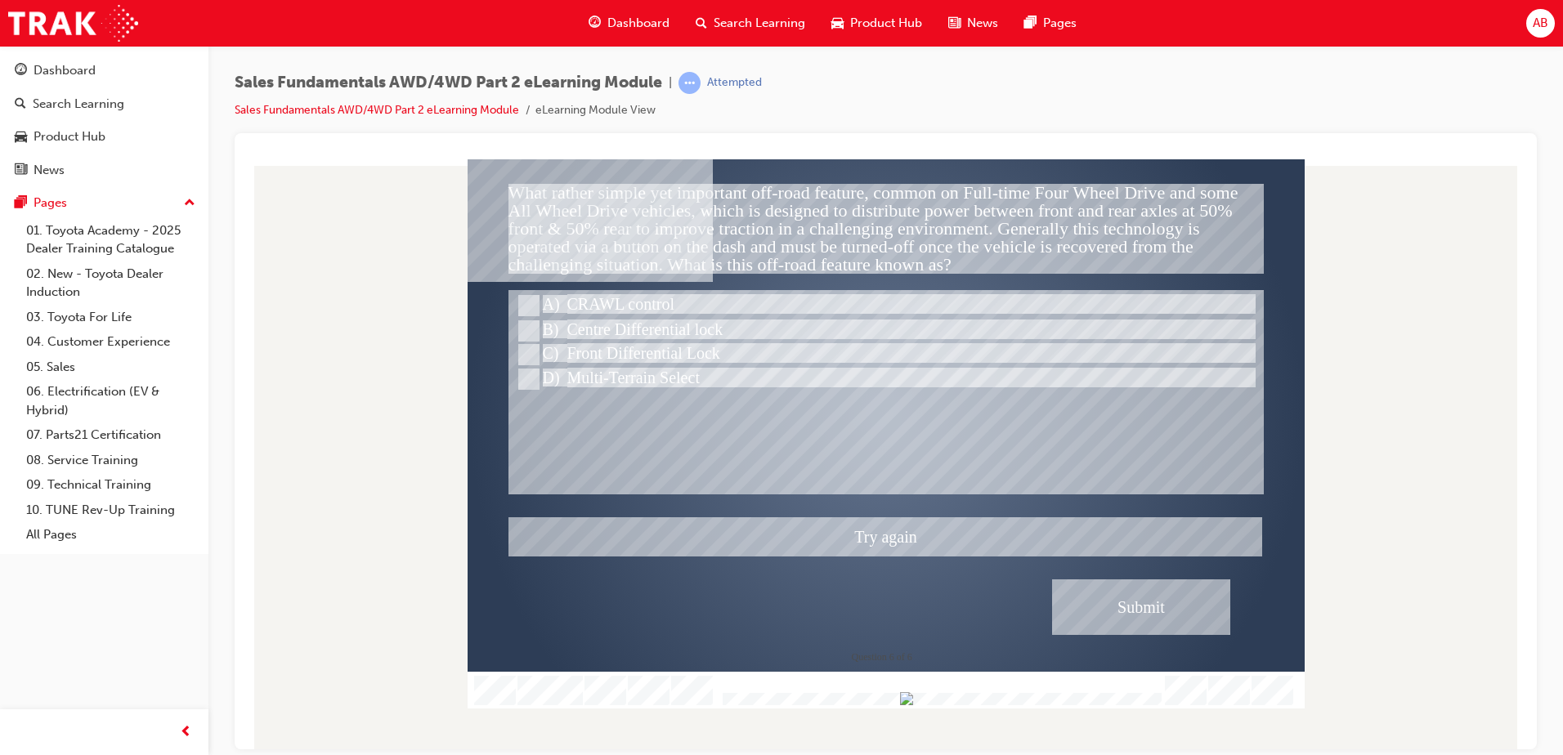
drag, startPoint x: 527, startPoint y: 302, endPoint x: 618, endPoint y: 376, distance: 117.3
click at [529, 302] on div at bounding box center [885, 433] width 837 height 549
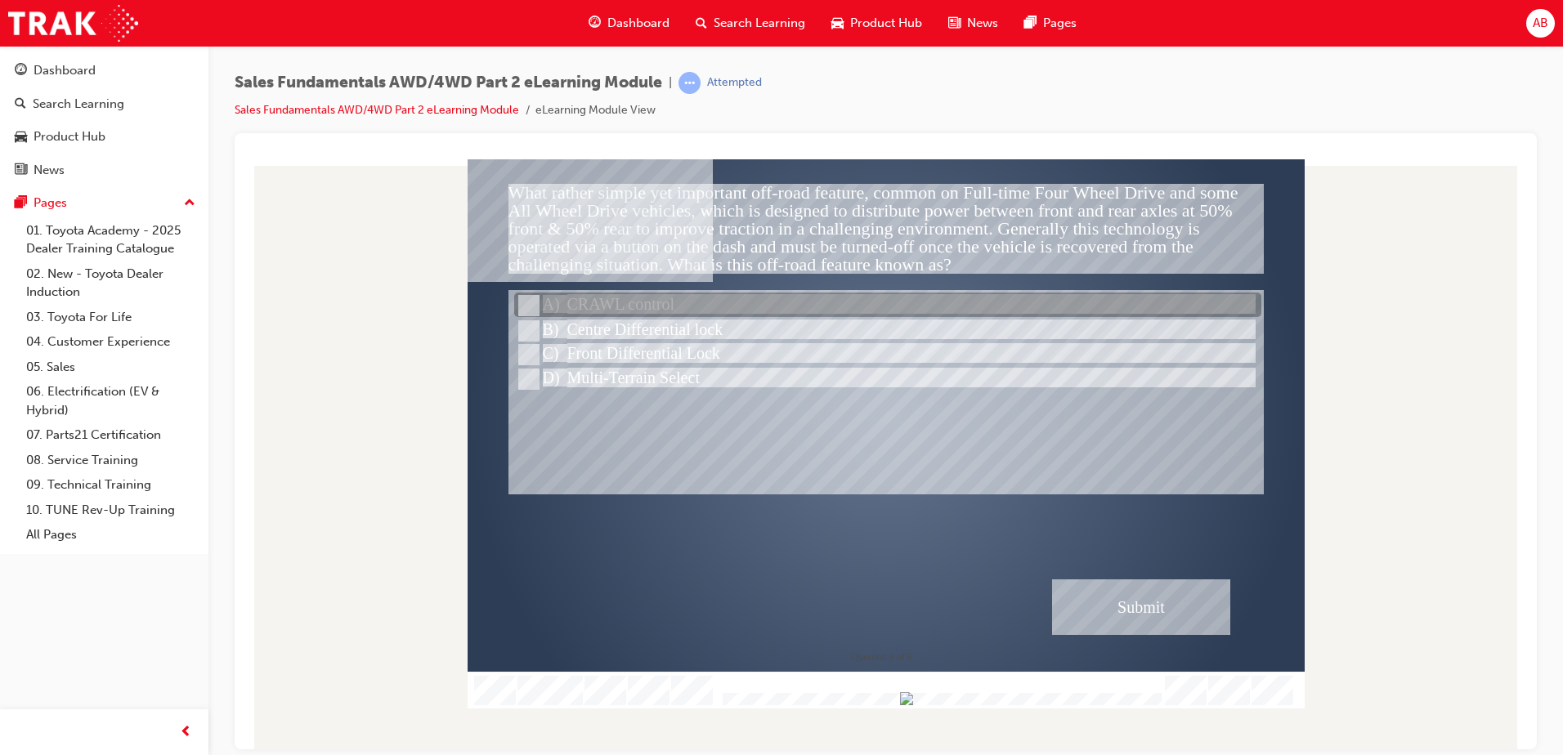
click at [534, 306] on input "CRAWL control" at bounding box center [527, 306] width 18 height 18
radio input "true"
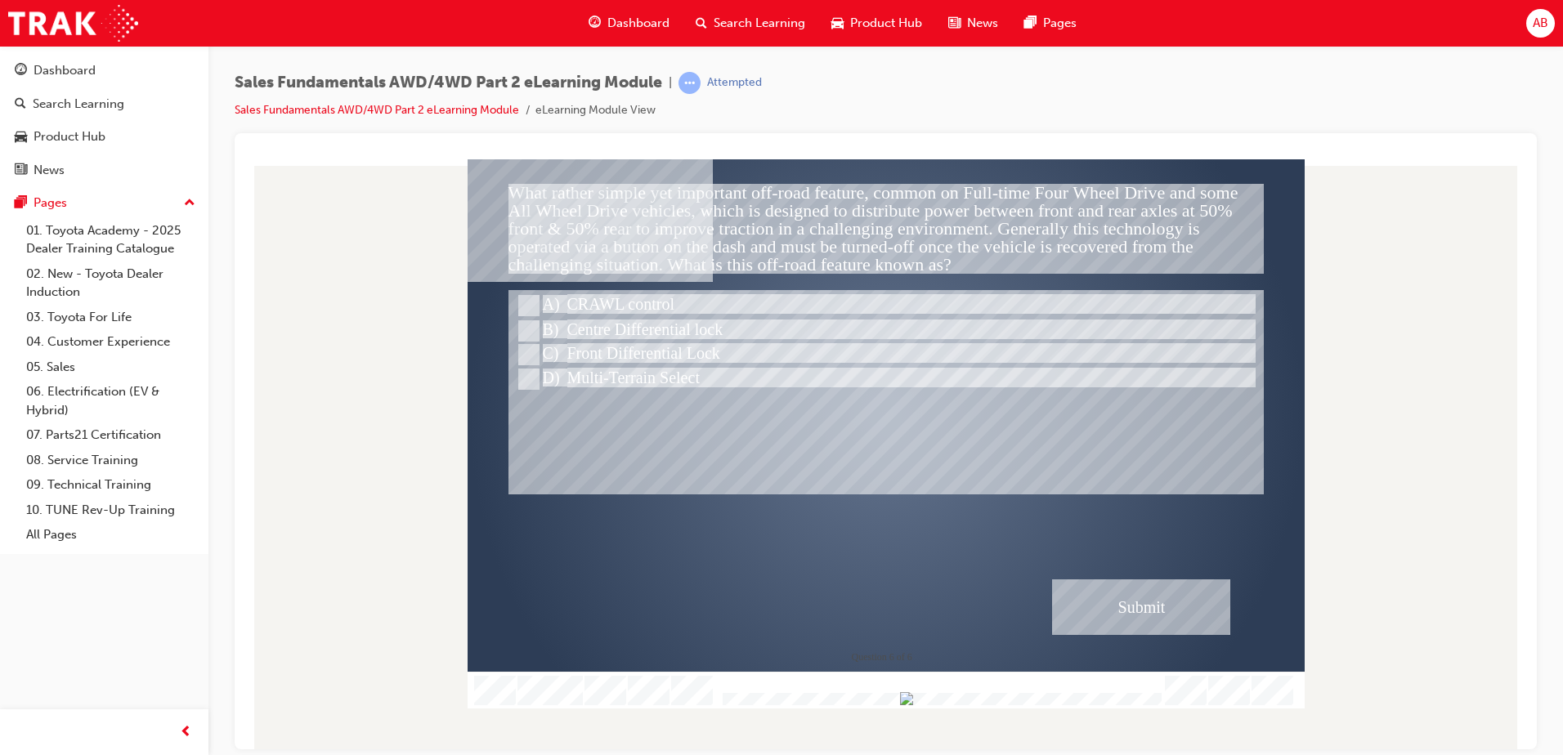
click at [1111, 606] on div "Submit" at bounding box center [1141, 607] width 178 height 56
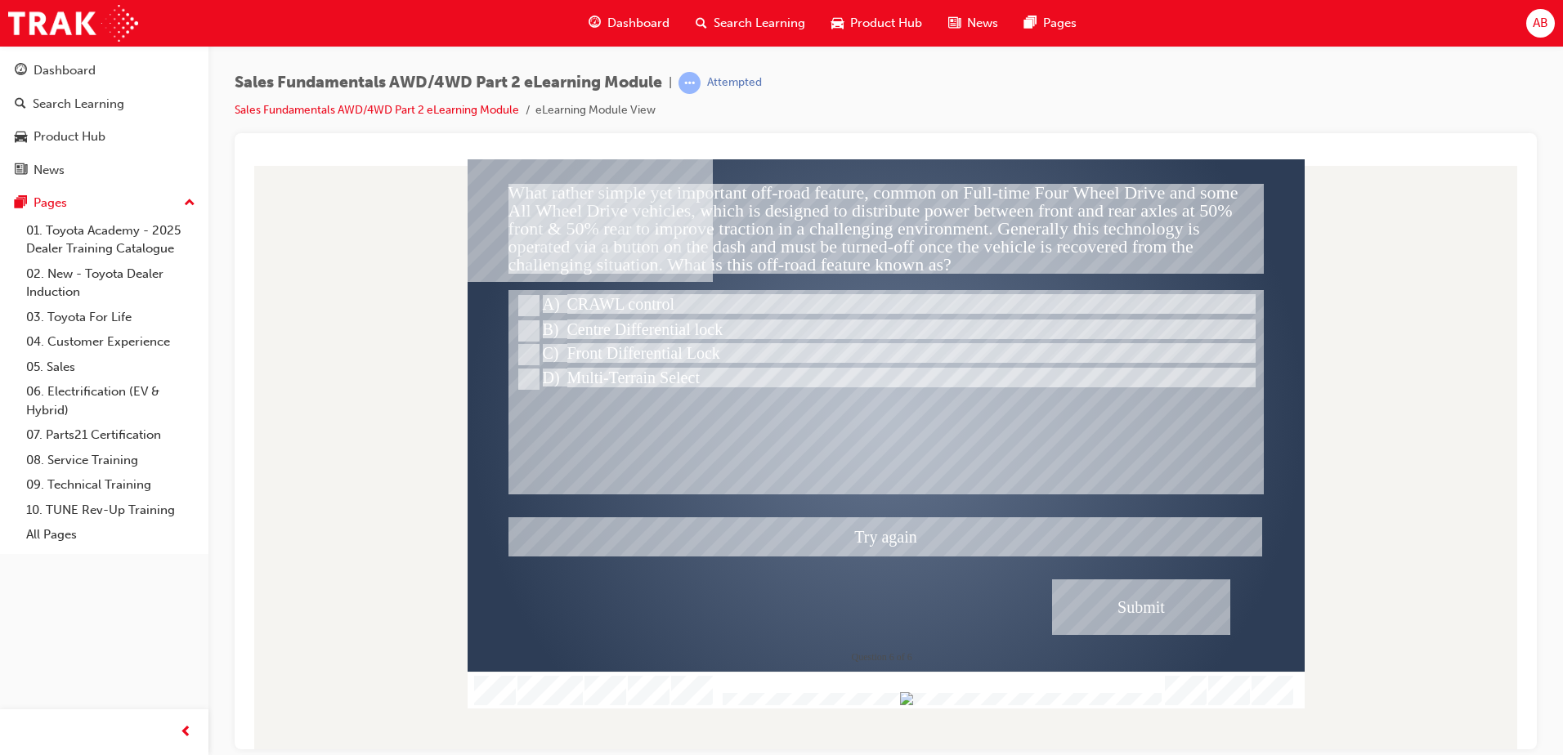
click at [509, 333] on div at bounding box center [885, 433] width 837 height 549
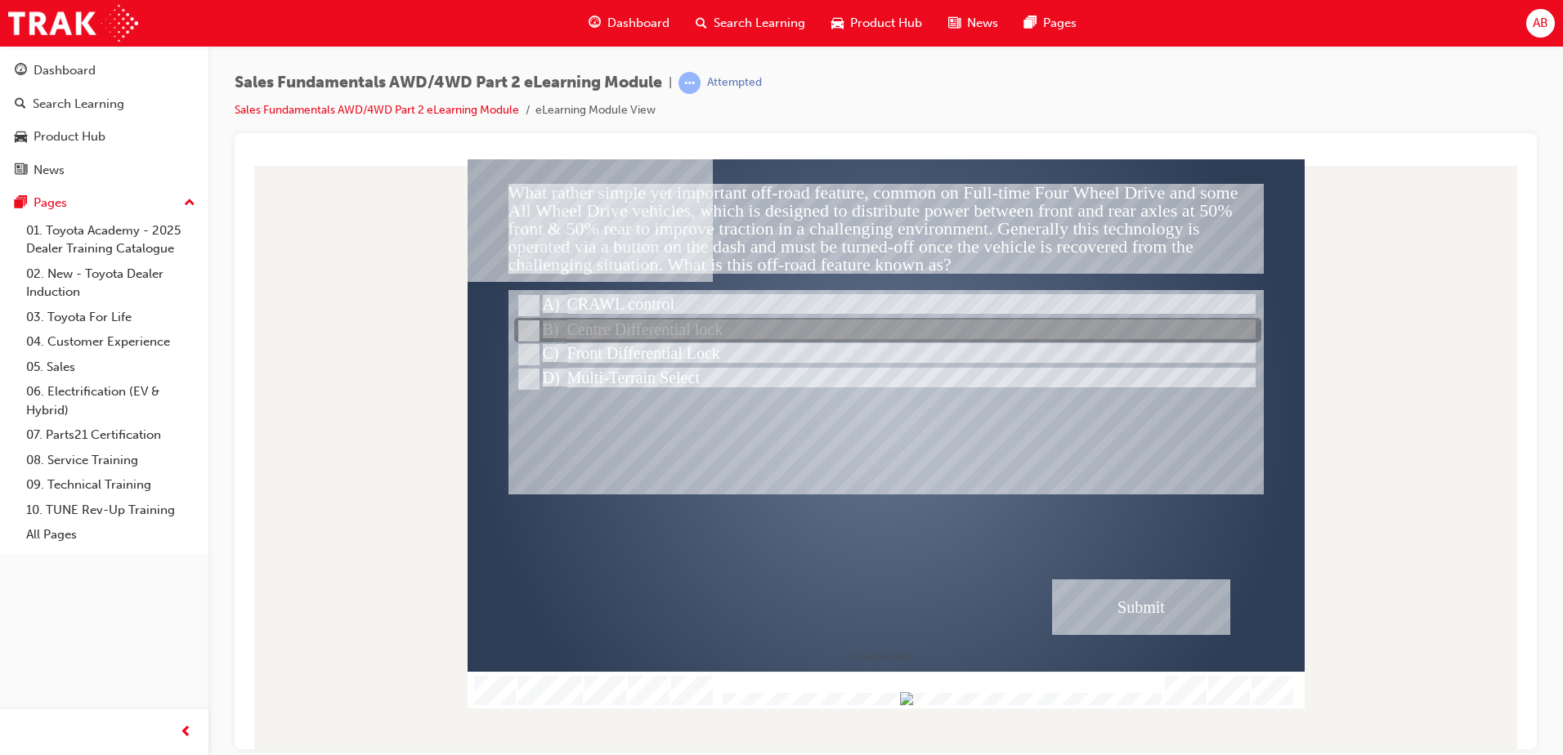
click at [521, 328] on input "Centre Differential lock" at bounding box center [527, 331] width 18 height 18
radio input "true"
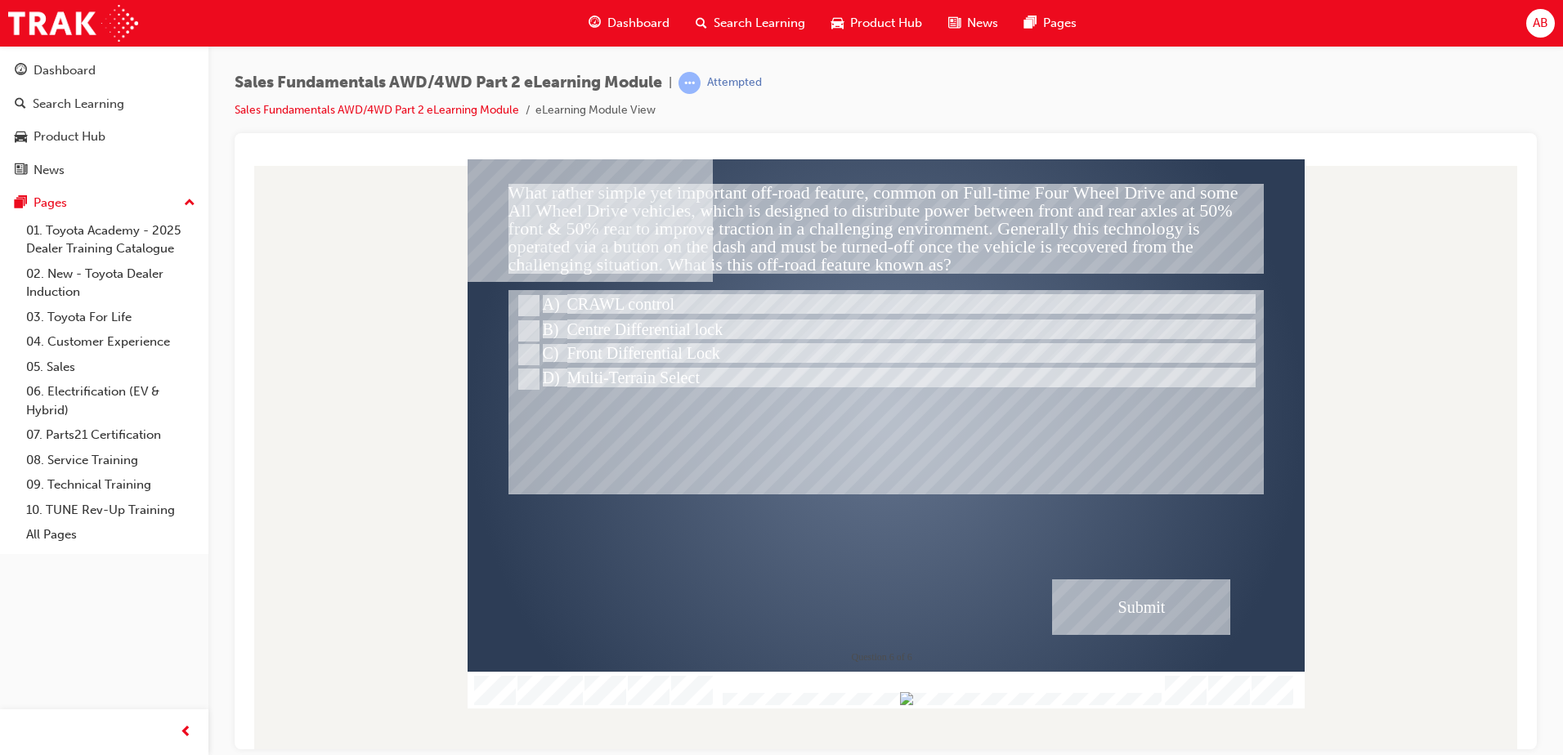
click at [1140, 591] on div "Submit" at bounding box center [1141, 607] width 178 height 56
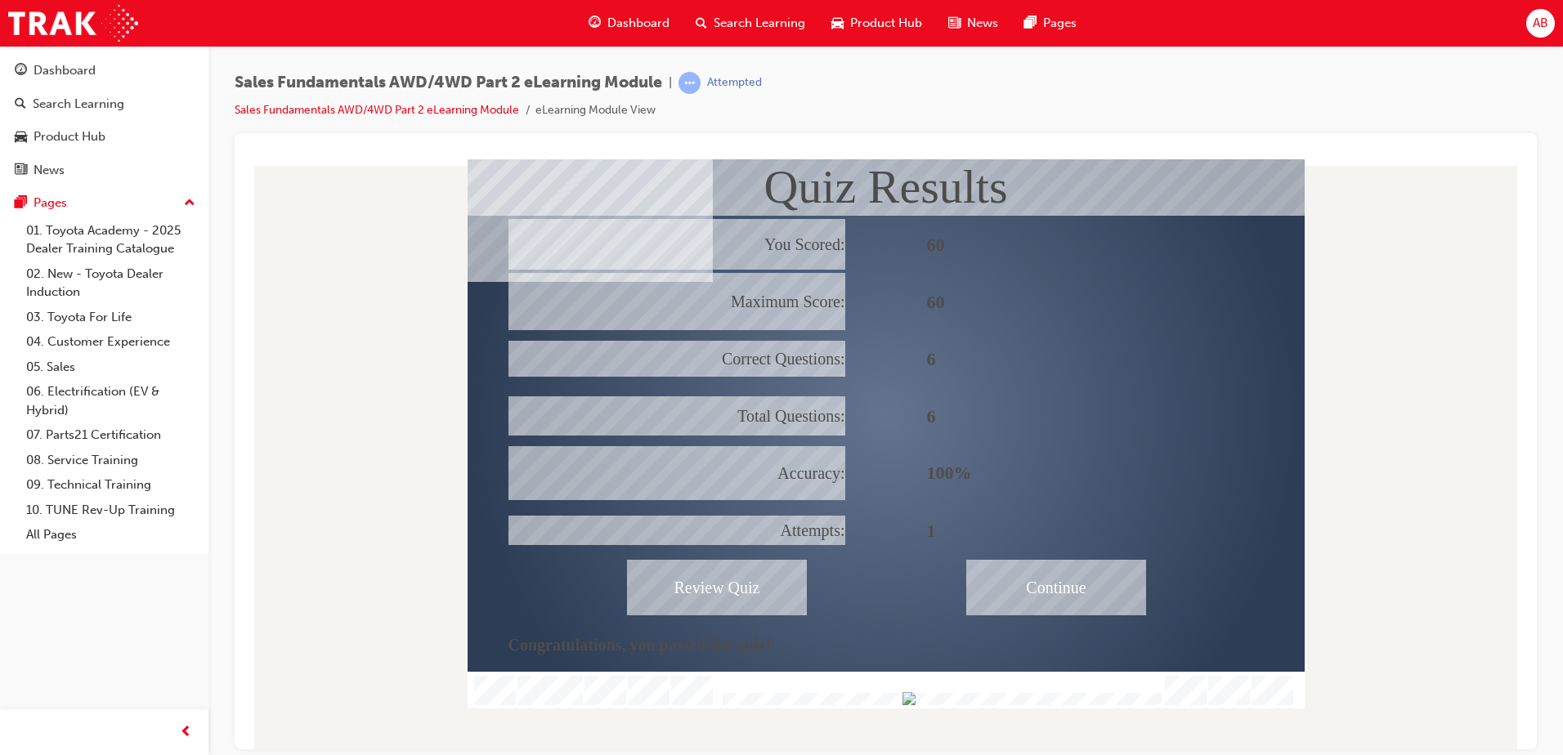
click at [1071, 580] on div "Continue" at bounding box center [1056, 587] width 180 height 56
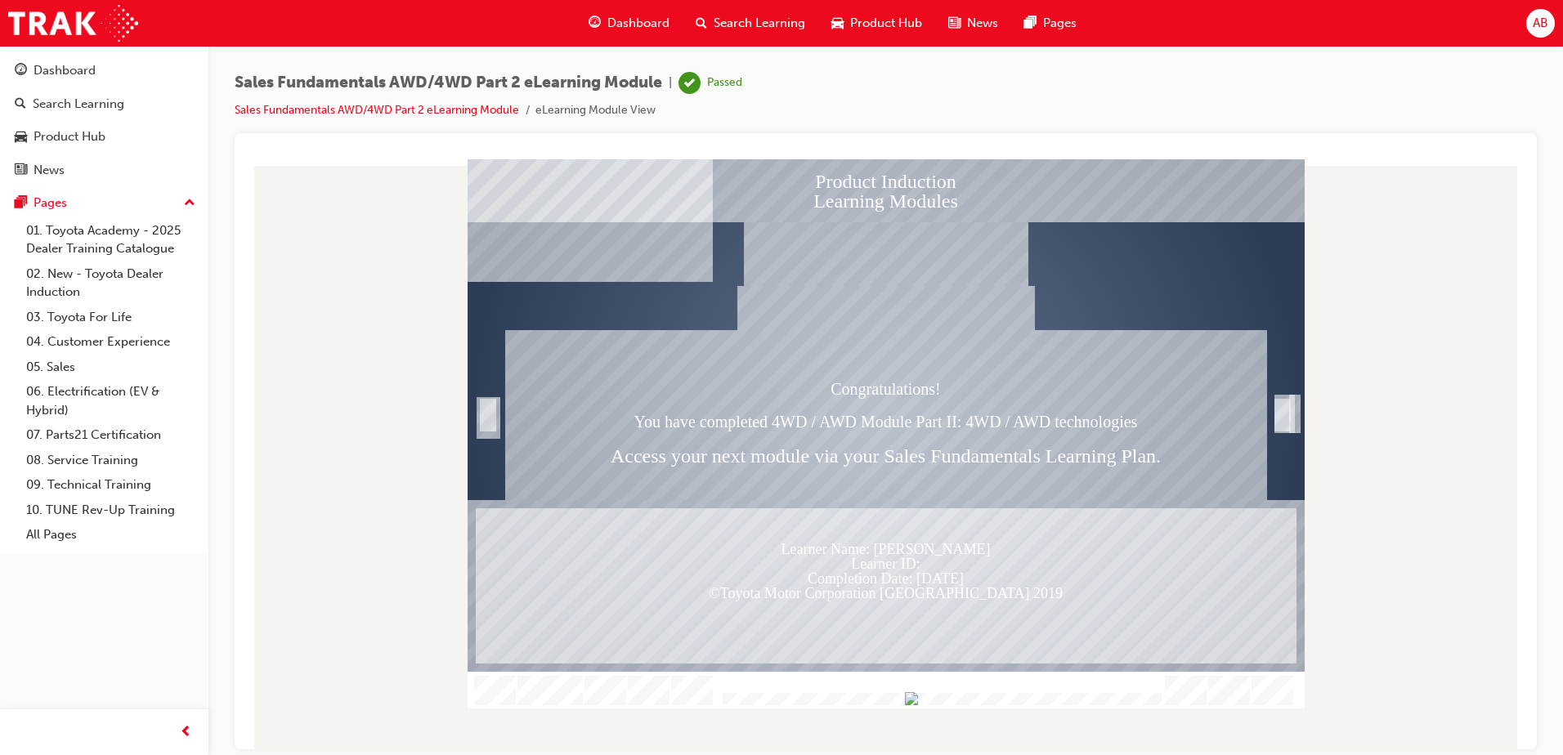
click at [1289, 423] on div "Trigger this button to exit" at bounding box center [1282, 432] width 16 height 35
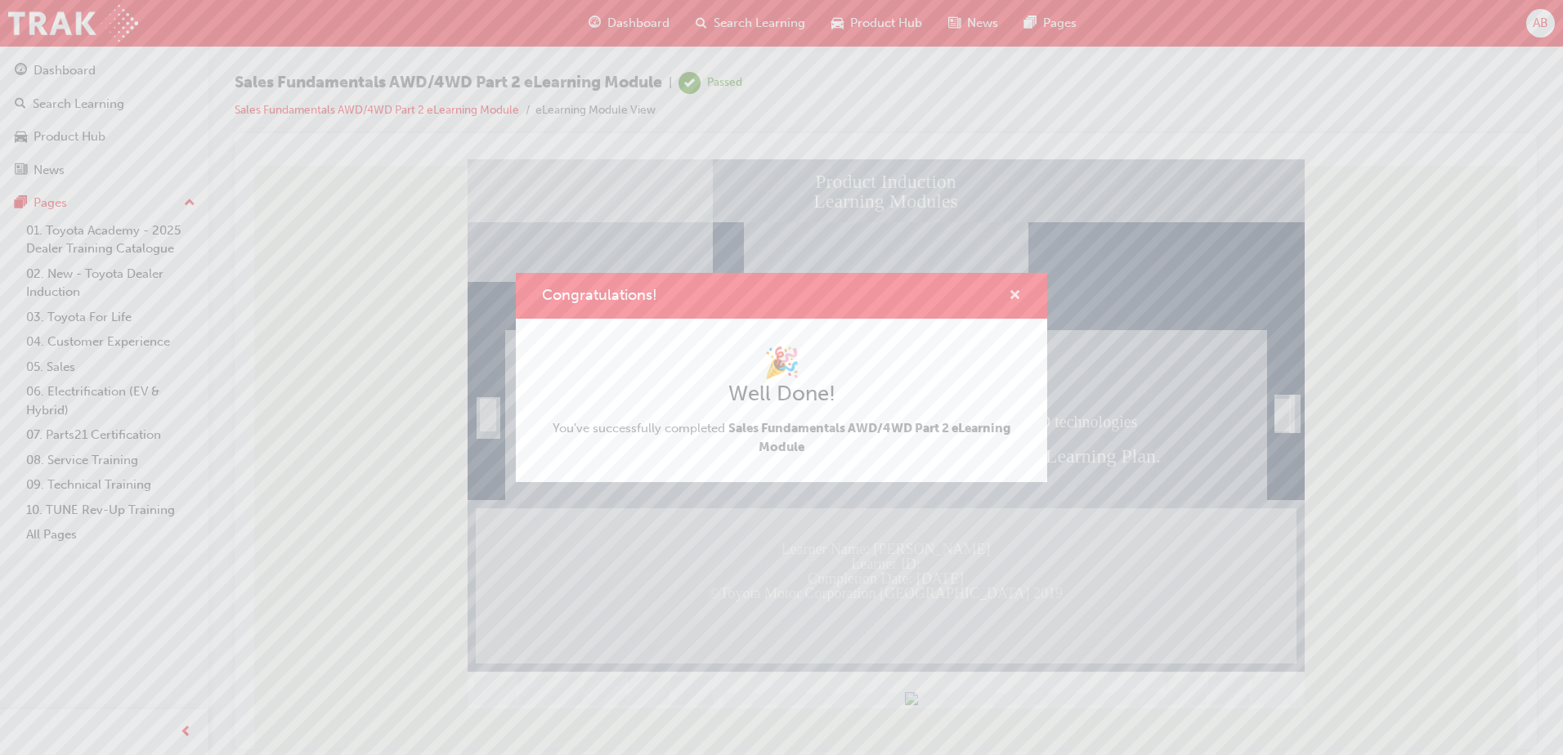
click at [1017, 297] on span "cross-icon" at bounding box center [1014, 296] width 12 height 15
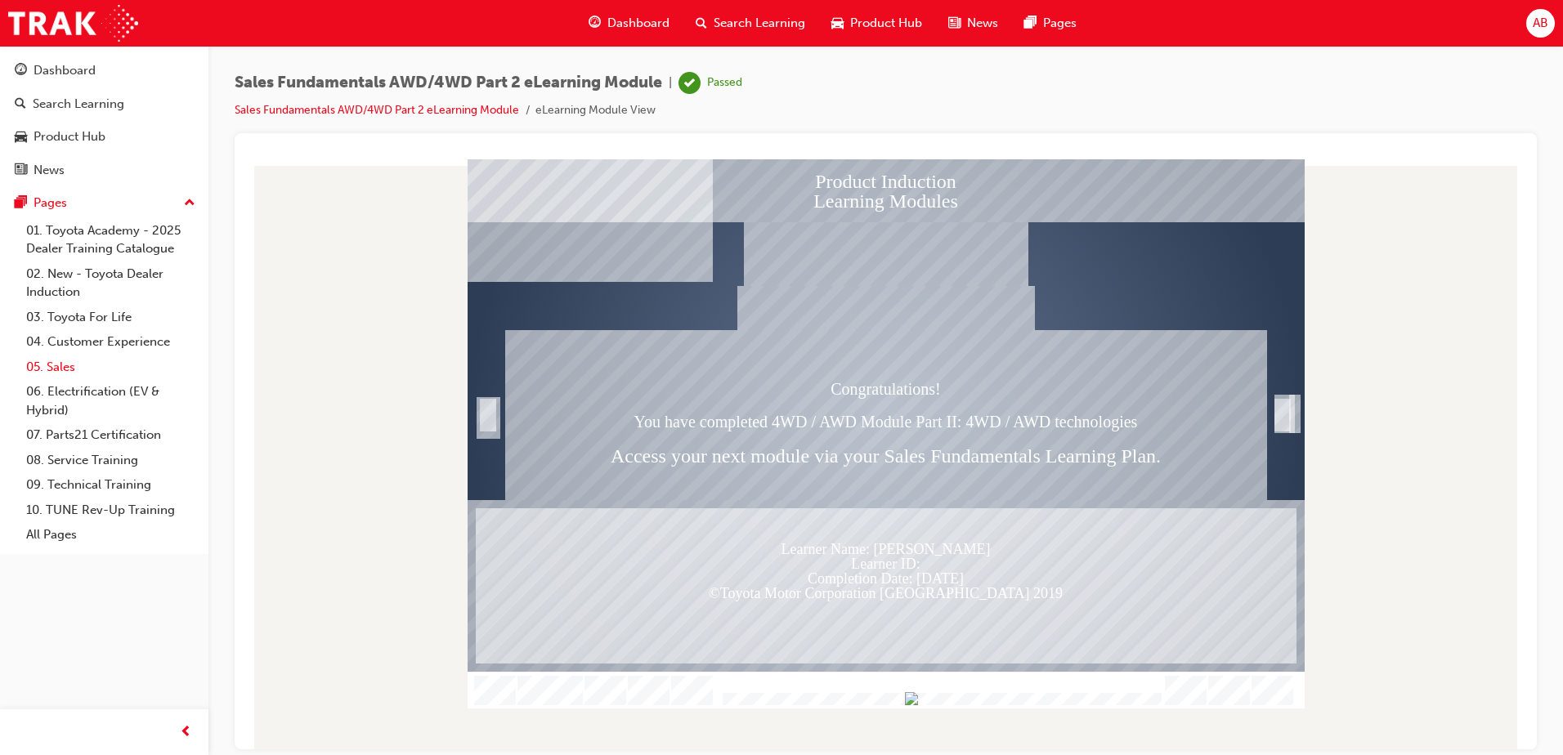
click at [52, 367] on link "05. Sales" at bounding box center [111, 367] width 182 height 25
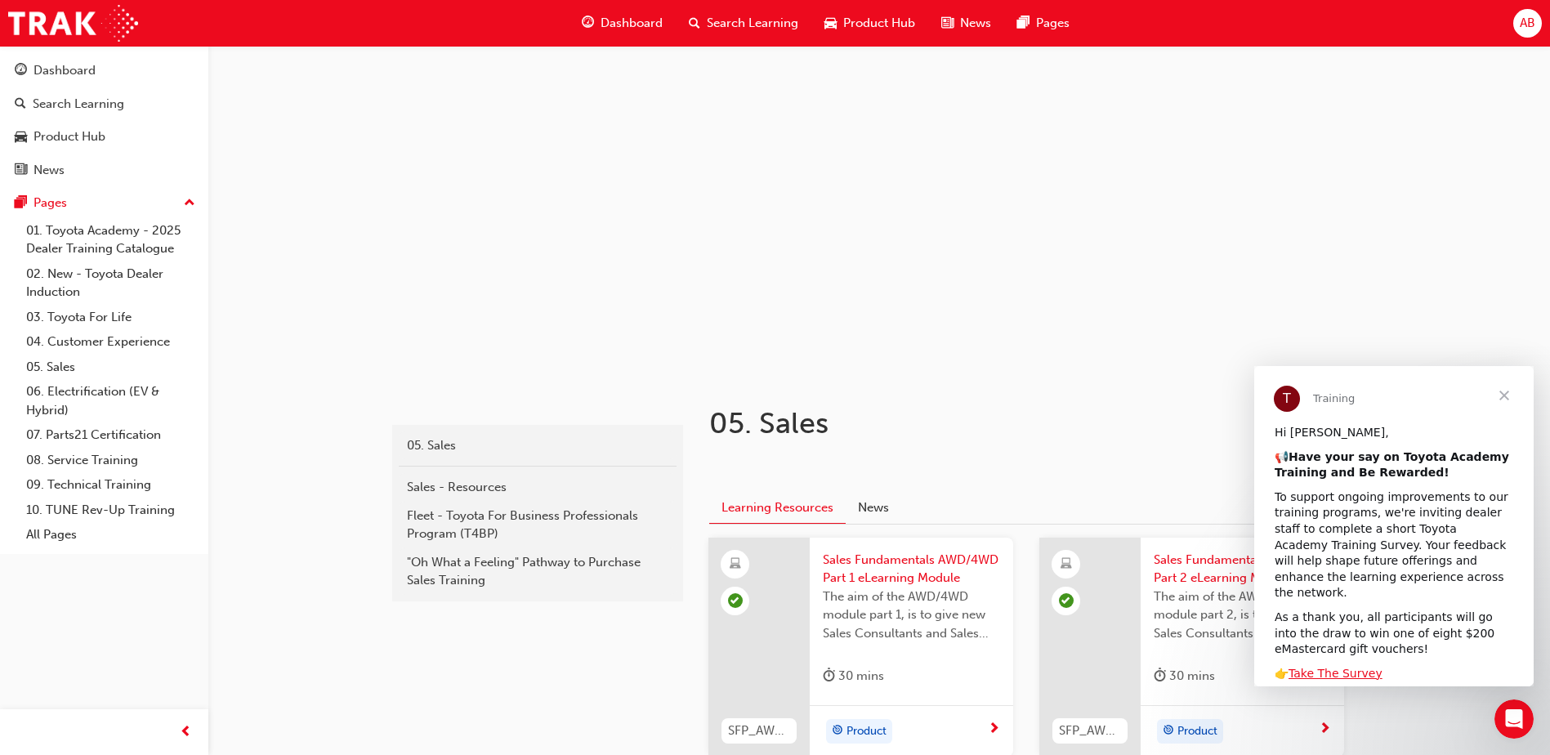
click at [1507, 398] on span "Close" at bounding box center [1504, 395] width 59 height 59
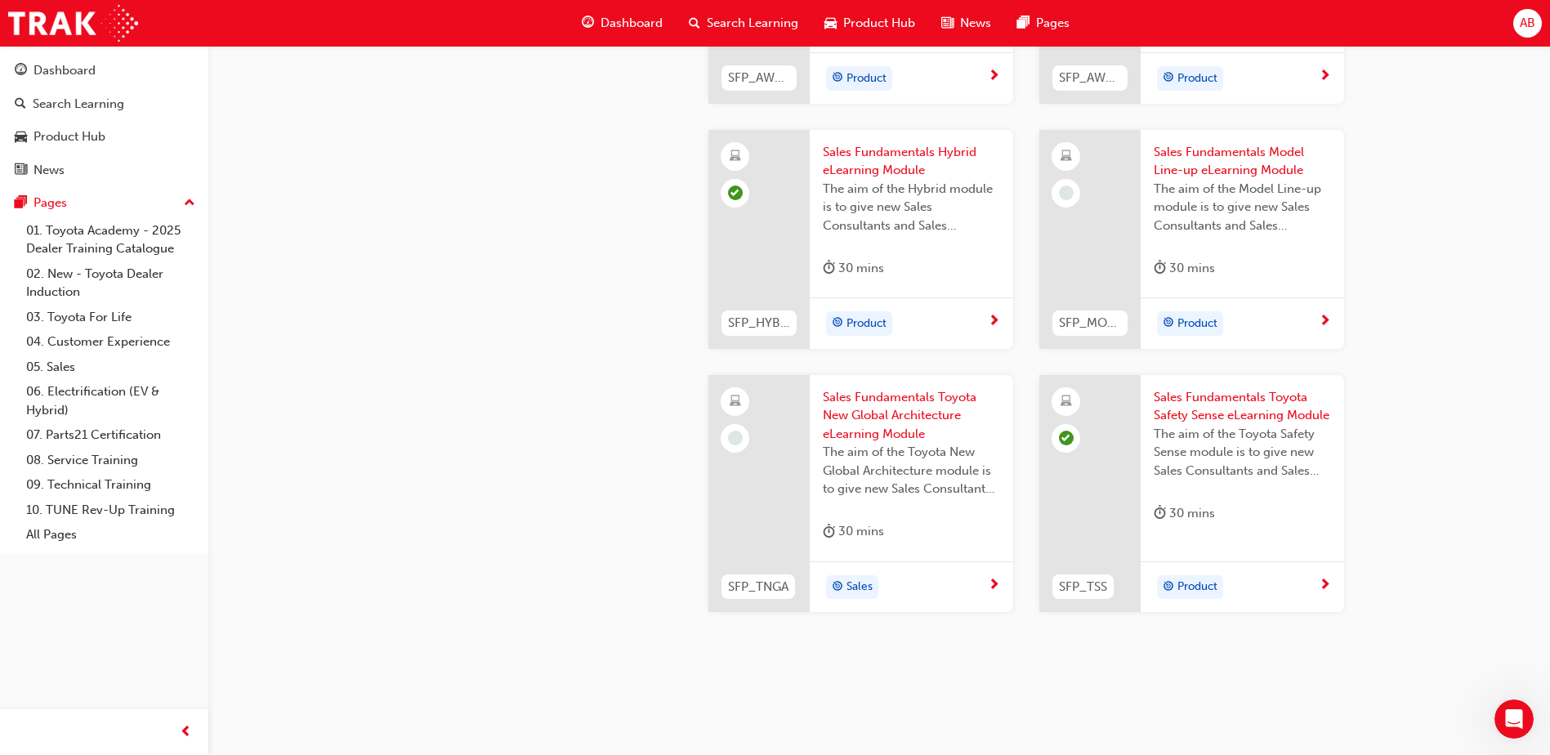
scroll to position [654, 0]
click at [1212, 166] on span "Sales Fundamentals Model Line-up eLearning Module" at bounding box center [1242, 160] width 177 height 37
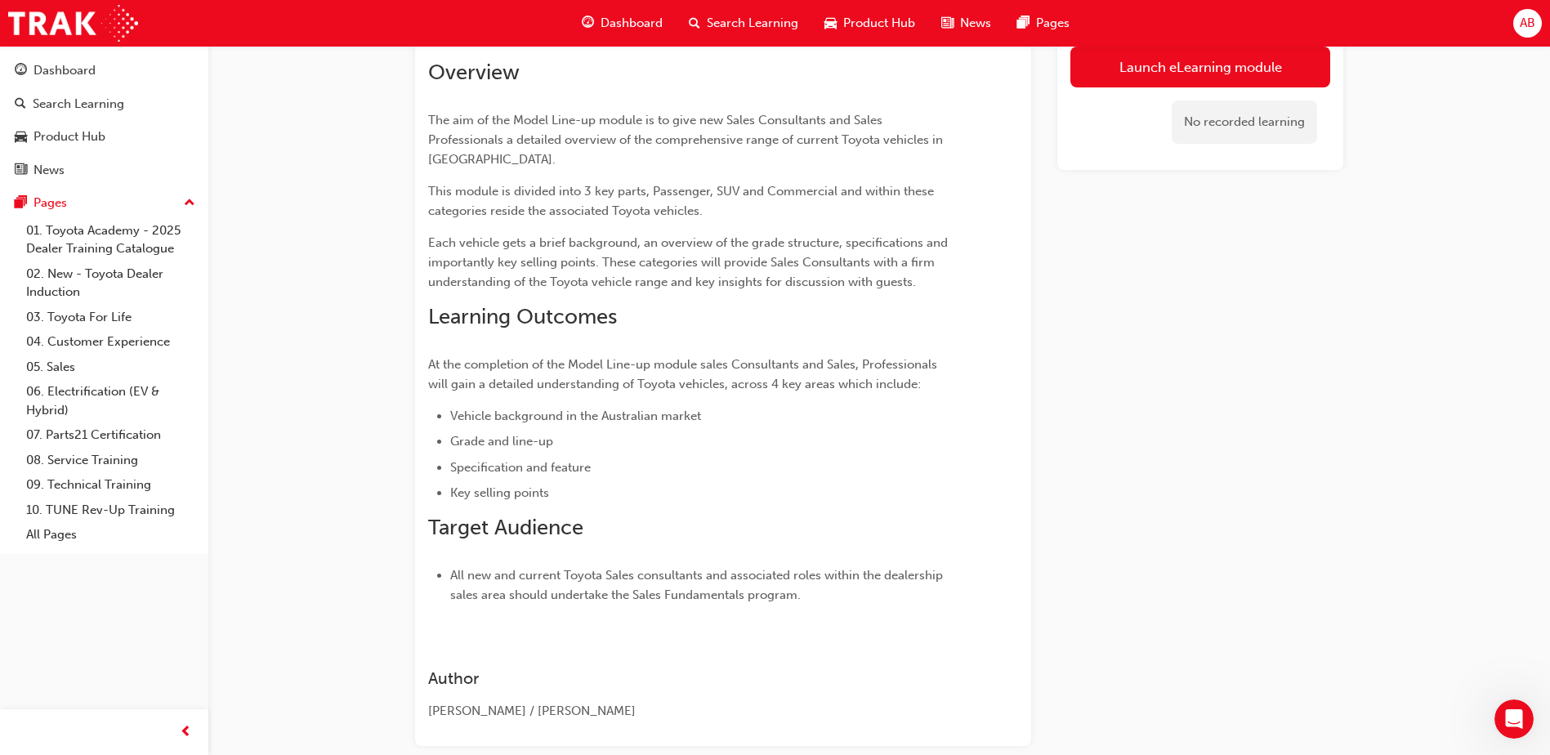
scroll to position [34, 0]
